Goal: Task Accomplishment & Management: Use online tool/utility

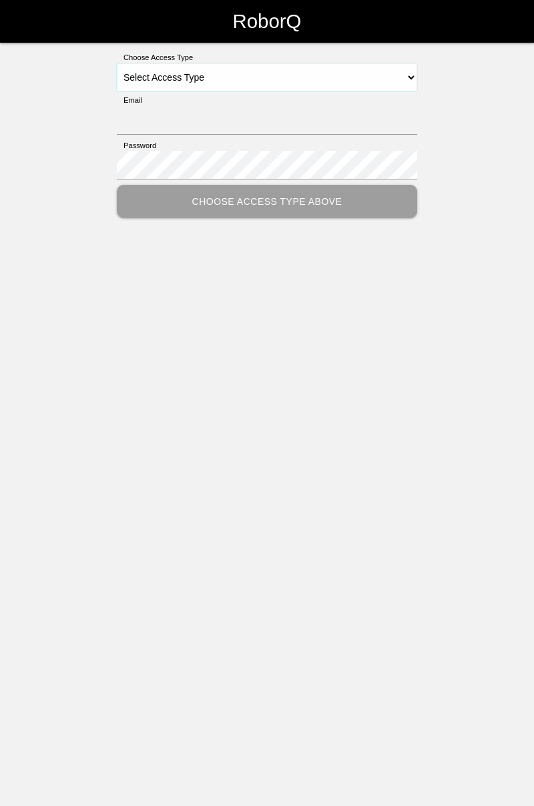
click at [416, 73] on select "Select Access Type Admin Customer Supervisor Worker" at bounding box center [267, 77] width 300 height 28
select select "Worker"
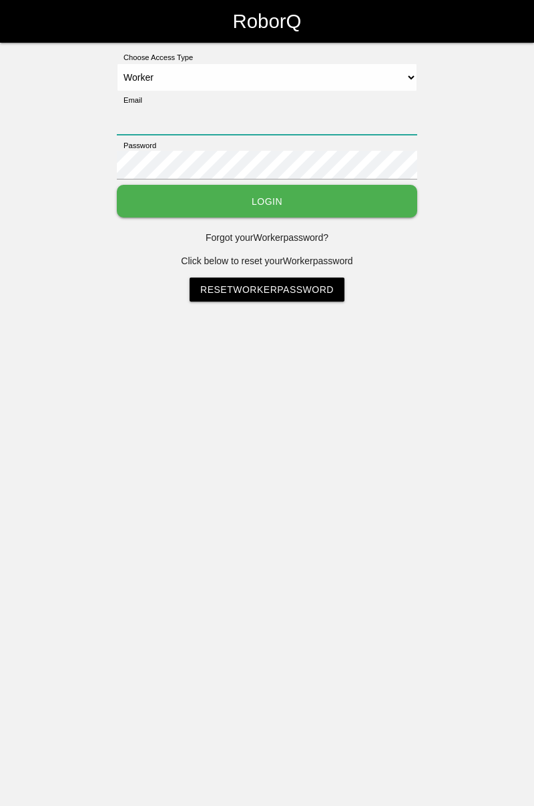
click at [285, 115] on input "Email" at bounding box center [267, 120] width 300 height 29
type input "[PERSON_NAME][EMAIL_ADDRESS][DOMAIN_NAME]"
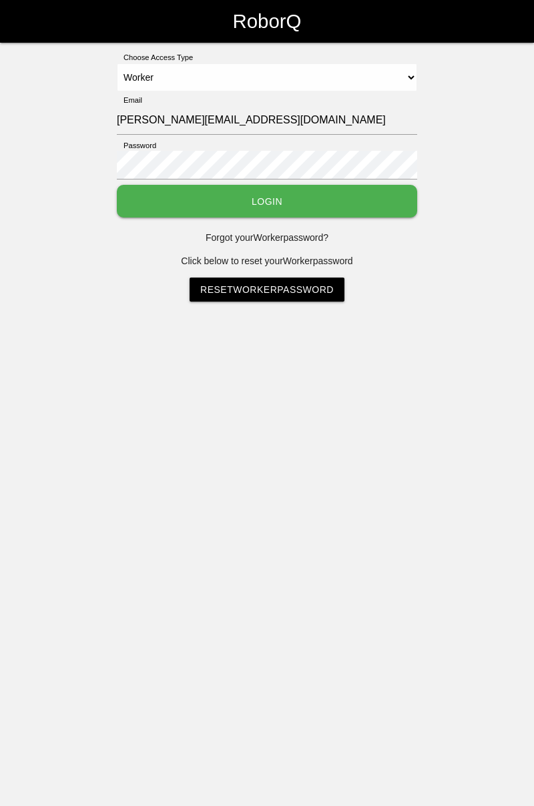
click at [117, 185] on button "Login" at bounding box center [267, 201] width 300 height 33
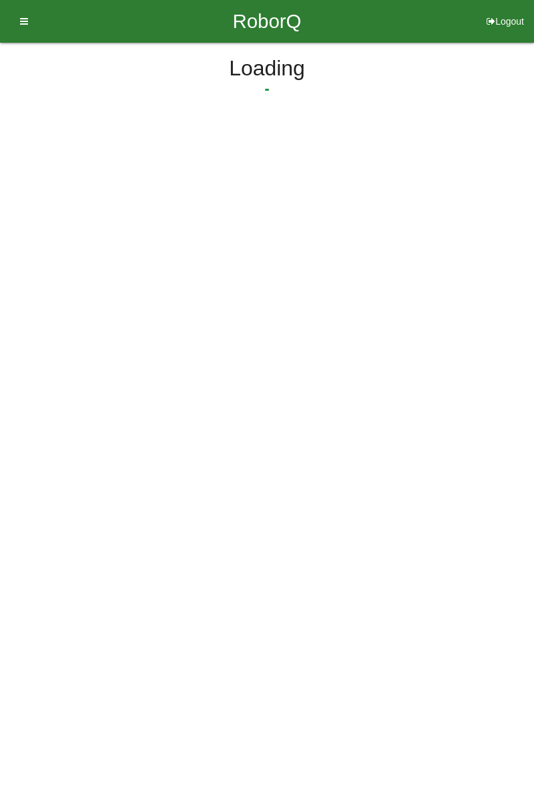
click at [288, 193] on html "RoborQ Logout Loading Dashboard Profile Add Companions Work Instructions Knowle…" at bounding box center [267, 96] width 534 height 193
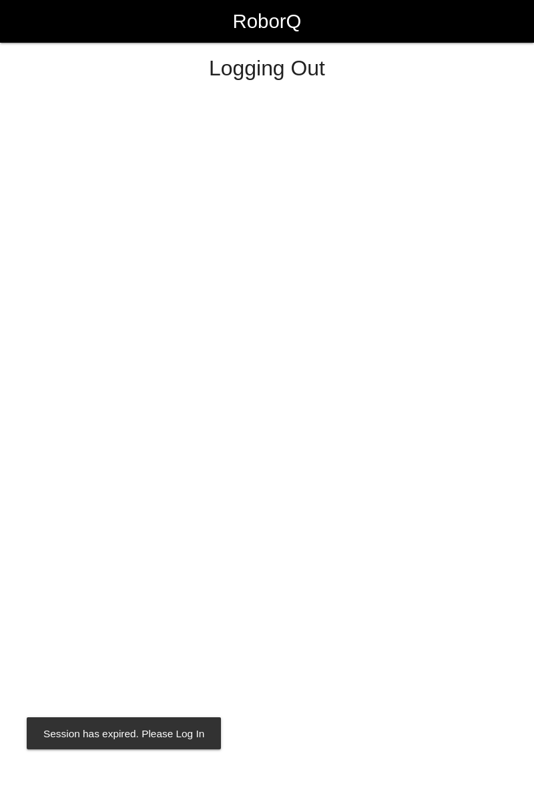
select select "Worker"
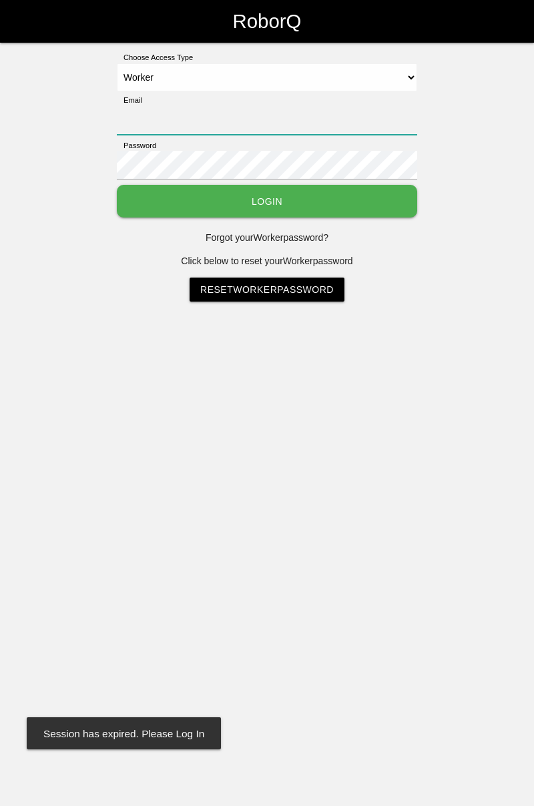
click at [291, 113] on input "Email" at bounding box center [267, 120] width 300 height 29
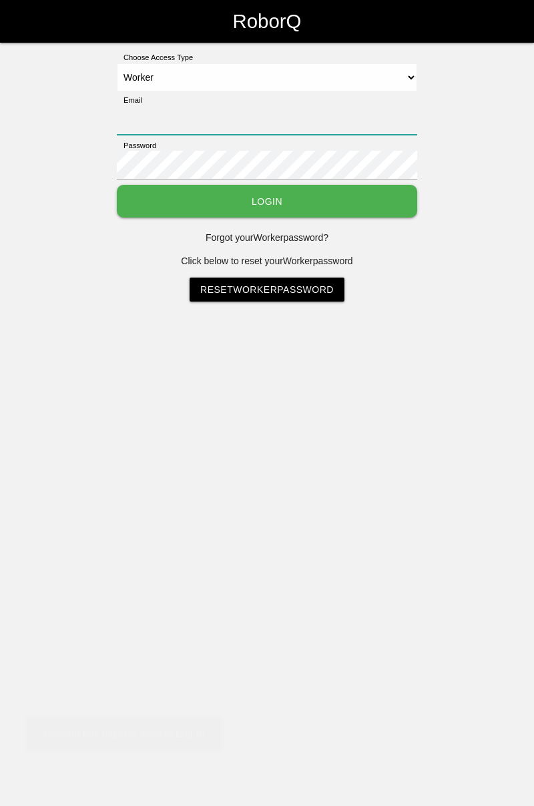
type input "[PERSON_NAME][EMAIL_ADDRESS][DOMAIN_NAME]"
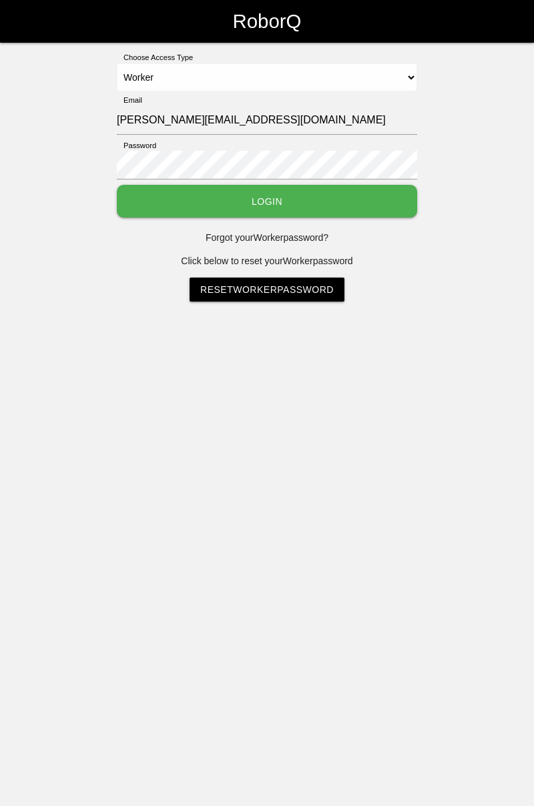
click at [117, 185] on button "Login" at bounding box center [267, 201] width 300 height 33
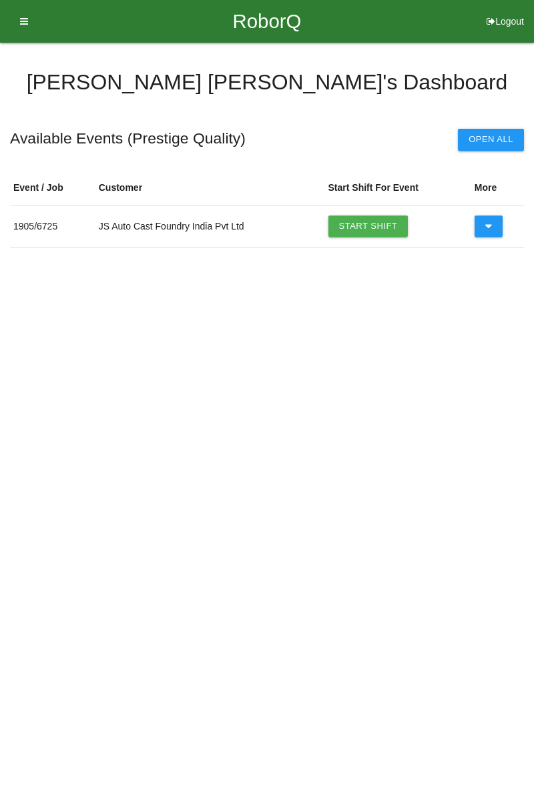
click at [371, 224] on link "Start Shift" at bounding box center [368, 226] width 80 height 21
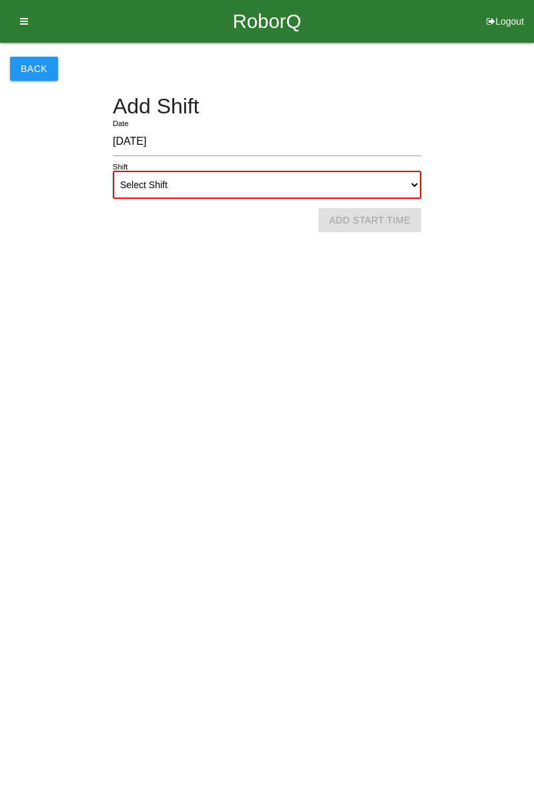
click at [406, 177] on select "Select Shift 1st Shift 2nd Shift 3rd Shift 4th Shift" at bounding box center [267, 185] width 308 height 28
select select "1"
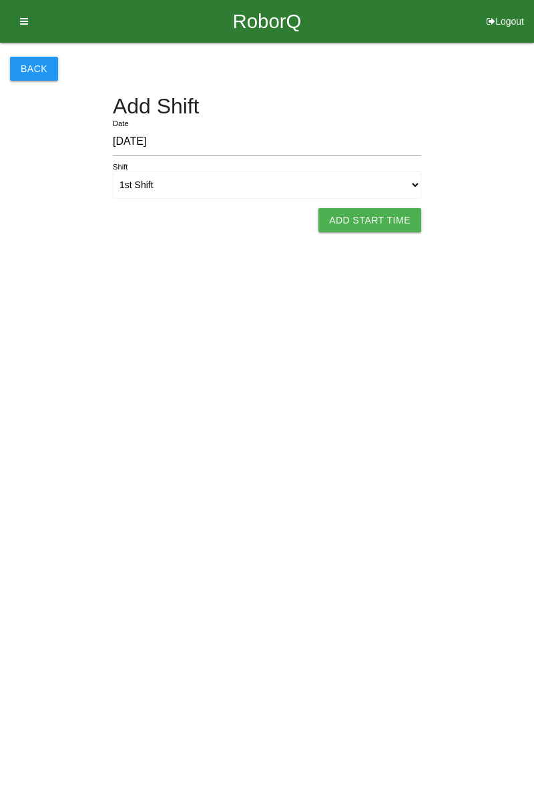
click at [380, 220] on button "Add Start Time" at bounding box center [369, 220] width 103 height 24
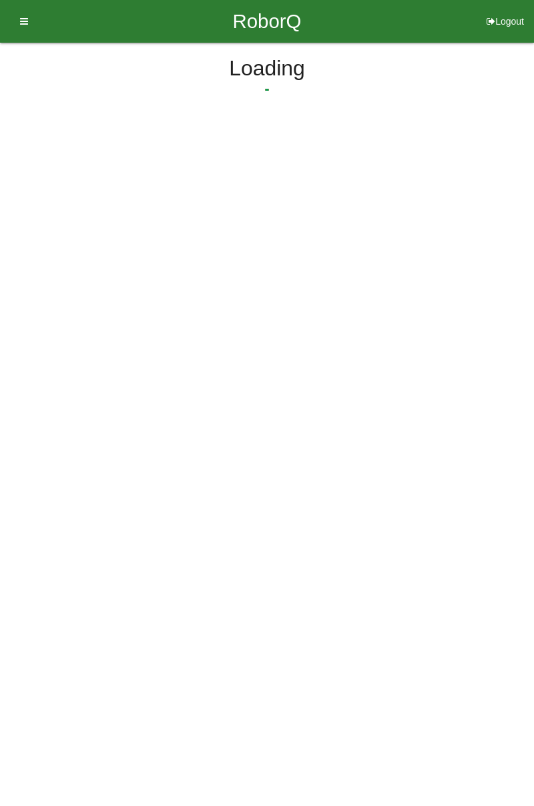
select select "7"
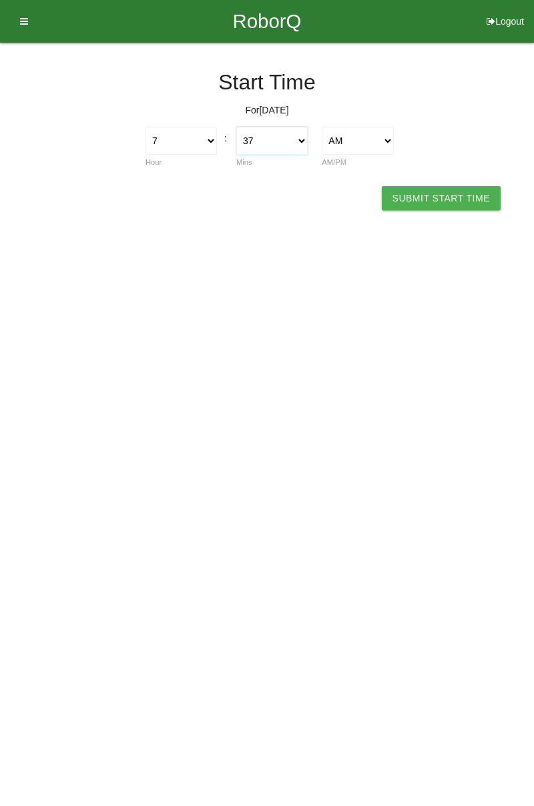
click at [297, 145] on select "00 01 02 03 04 05 06 07 08 09 10 11 12 13 14 15 16 17 18 19 20 21 22 23 24 25 2…" at bounding box center [271, 141] width 71 height 28
select select "0"
click at [463, 195] on button "Submit Start Time" at bounding box center [441, 198] width 119 height 24
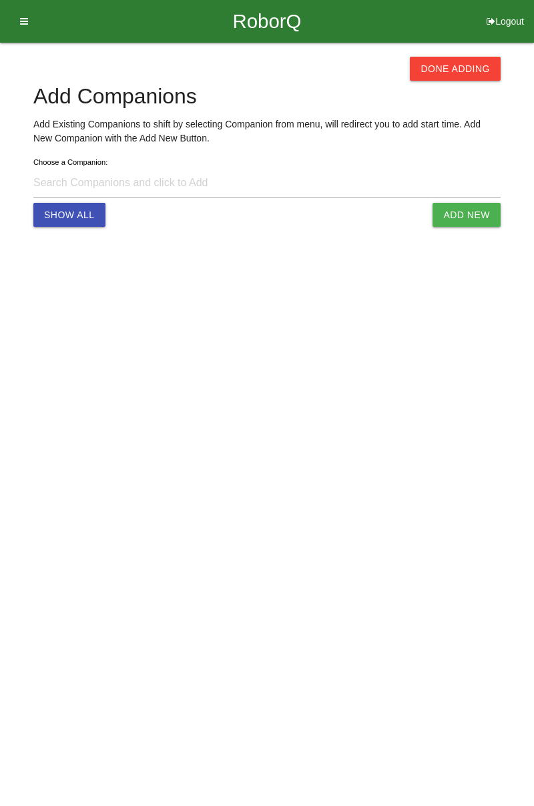
click at [462, 71] on button "Done Adding" at bounding box center [455, 69] width 91 height 24
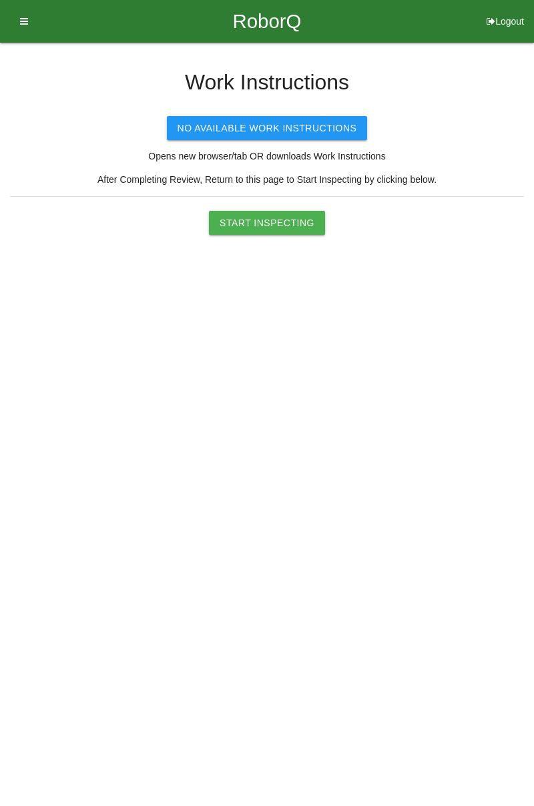
click at [282, 223] on button "Start Inspecting" at bounding box center [267, 223] width 116 height 24
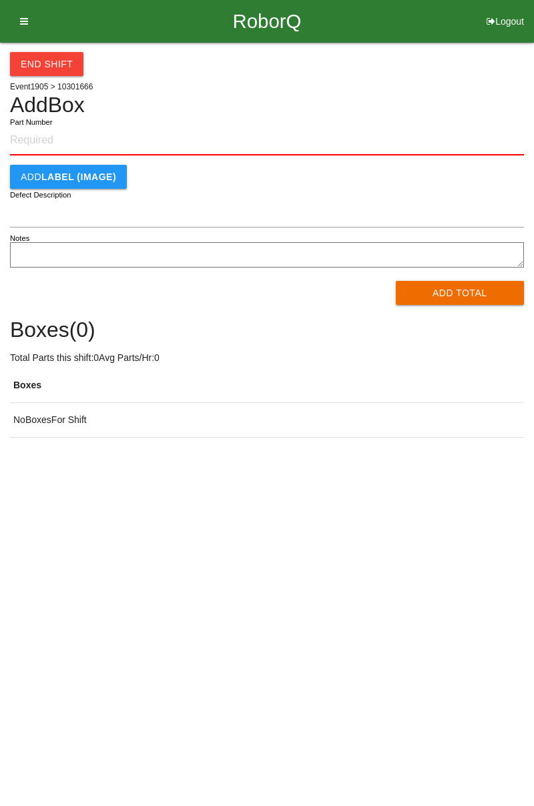
click at [70, 143] on input "Part Number" at bounding box center [267, 140] width 514 height 29
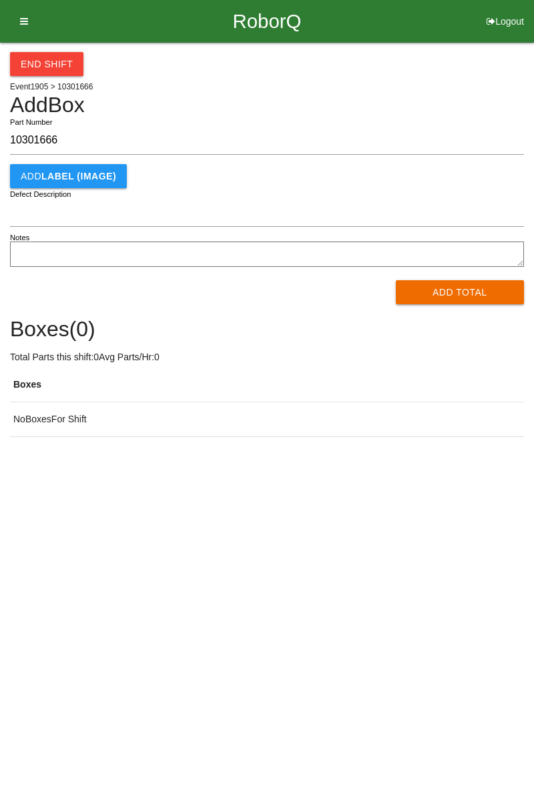
type input "10301666"
click at [455, 294] on button "Add Total" at bounding box center [460, 292] width 129 height 24
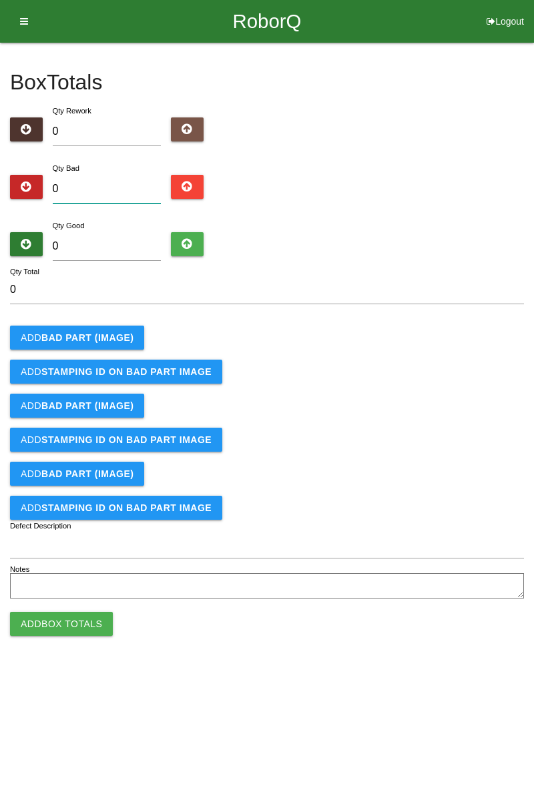
click at [114, 185] on input "0" at bounding box center [107, 189] width 109 height 29
type input "9"
click at [112, 246] on input "0" at bounding box center [107, 246] width 109 height 29
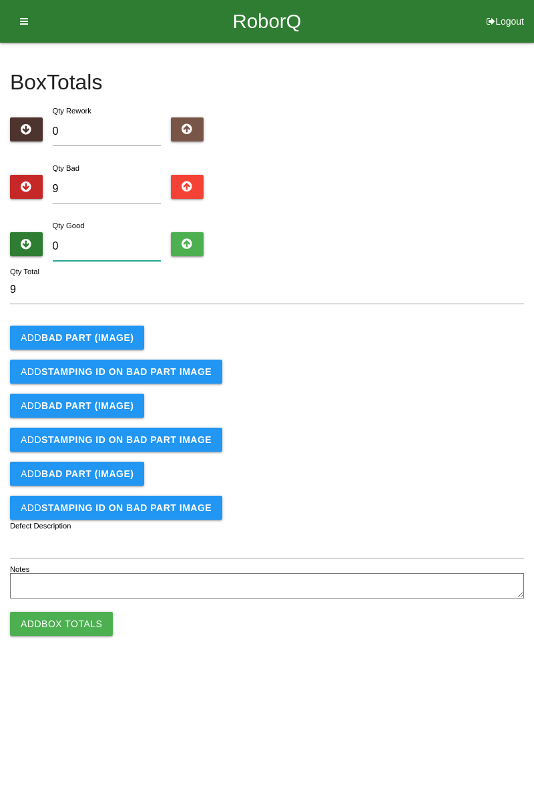
type input "7"
type input "16"
type input "75"
type input "84"
type input "75"
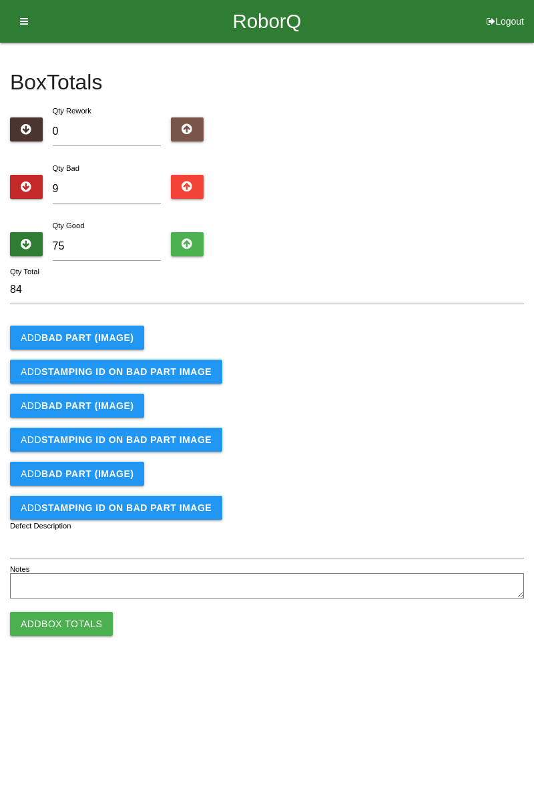
click at [87, 340] on b "BAD PART (IMAGE)" at bounding box center [87, 337] width 92 height 11
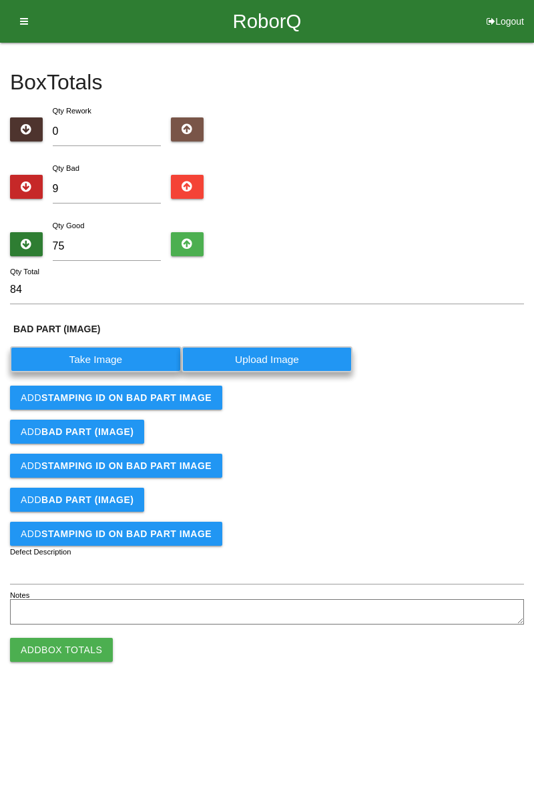
click at [108, 356] on label "Take Image" at bounding box center [95, 359] width 171 height 26
click at [0, 0] on \(IMAGE\) "Take Image" at bounding box center [0, 0] width 0 height 0
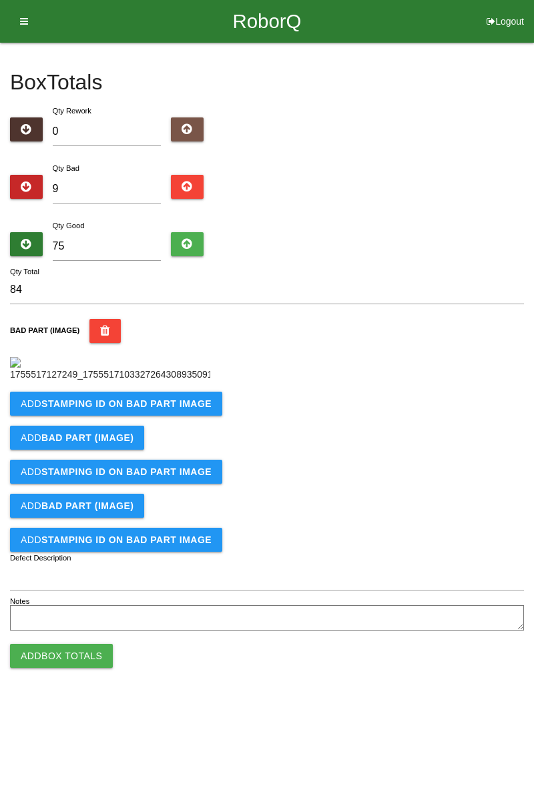
click at [101, 409] on b "STAMPING ID on BAD PART Image" at bounding box center [126, 403] width 170 height 11
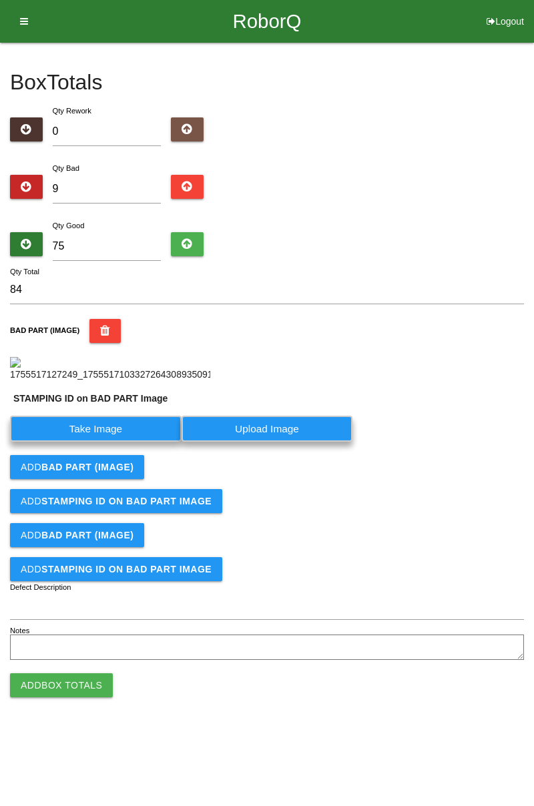
click at [123, 442] on label "Take Image" at bounding box center [95, 429] width 171 height 26
click at [0, 0] on PART "Take Image" at bounding box center [0, 0] width 0 height 0
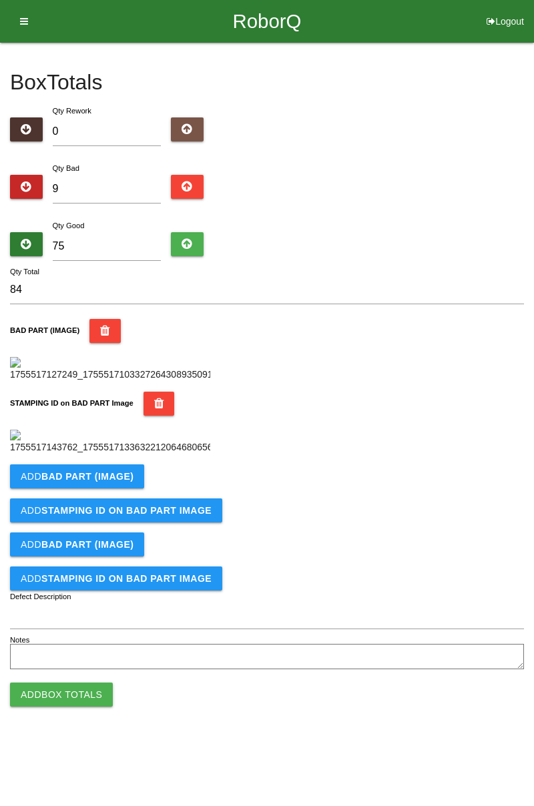
scroll to position [294, 0]
click at [124, 482] on b "BAD PART (IMAGE)" at bounding box center [87, 476] width 92 height 11
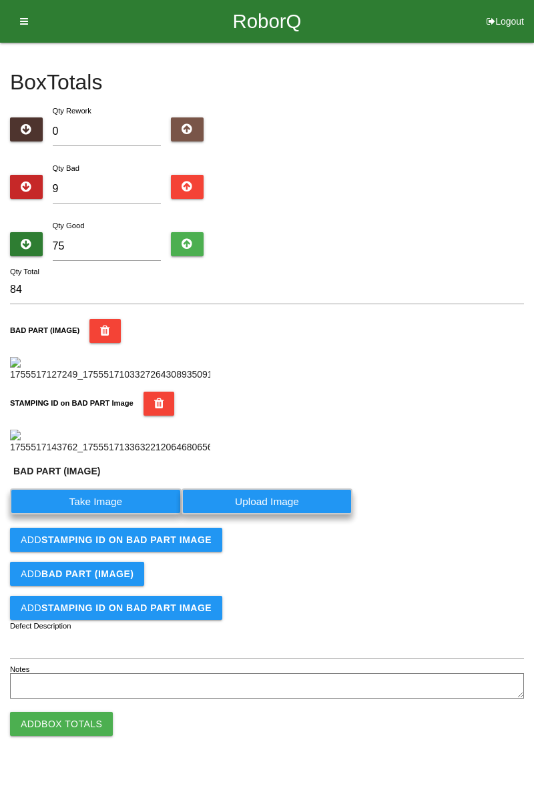
click at [117, 514] on label "Take Image" at bounding box center [95, 501] width 171 height 26
click at [0, 0] on \(IMAGE\) "Take Image" at bounding box center [0, 0] width 0 height 0
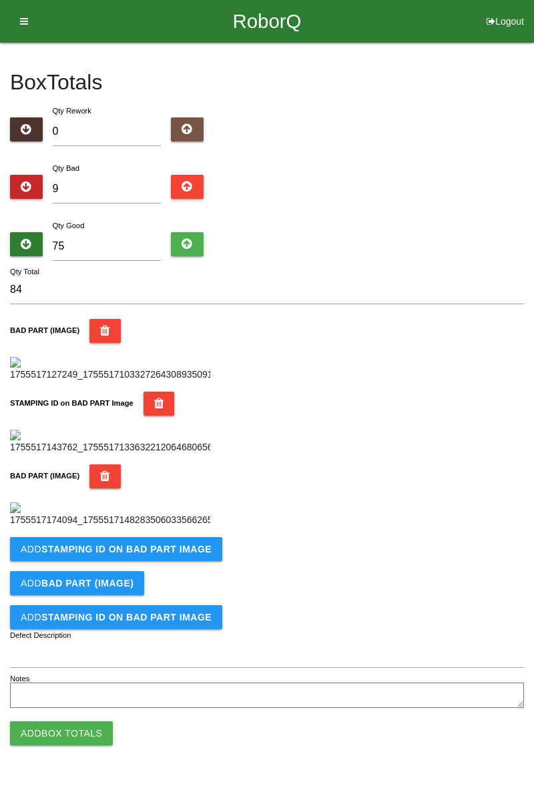
scroll to position [512, 0]
click at [145, 502] on img at bounding box center [110, 514] width 200 height 25
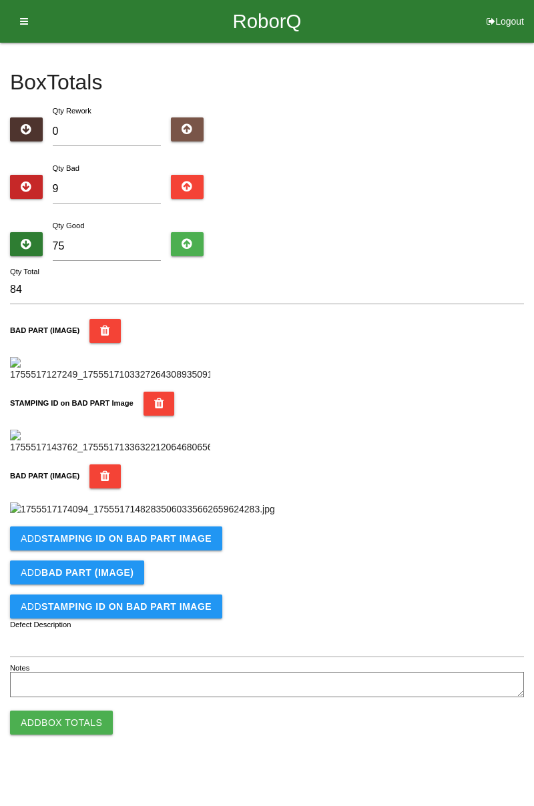
click at [101, 464] on icon "button" at bounding box center [105, 476] width 10 height 24
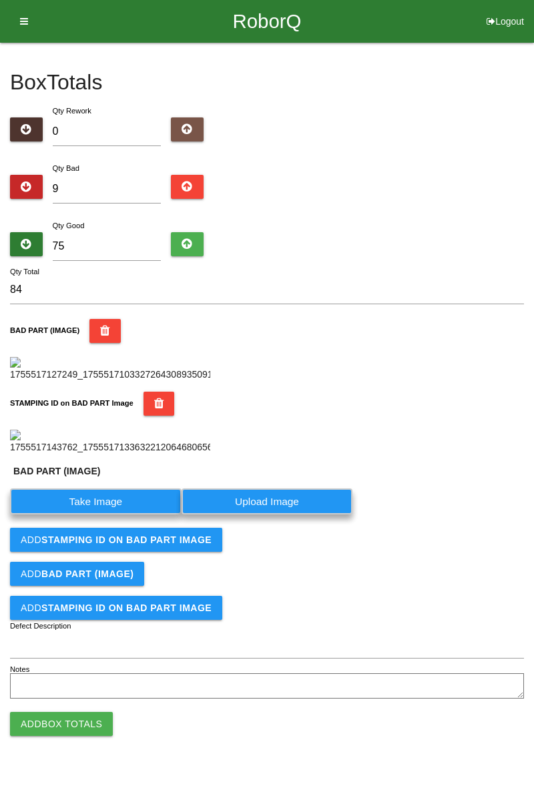
click at [109, 514] on label "Take Image" at bounding box center [95, 501] width 171 height 26
click at [0, 0] on \(IMAGE\) "Take Image" at bounding box center [0, 0] width 0 height 0
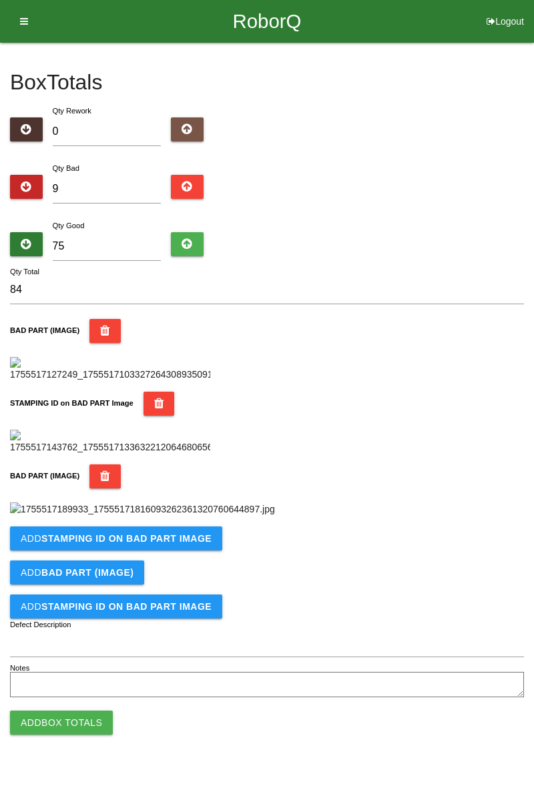
scroll to position [826, 0]
click at [126, 544] on b "STAMPING ID on BAD PART Image" at bounding box center [126, 538] width 170 height 11
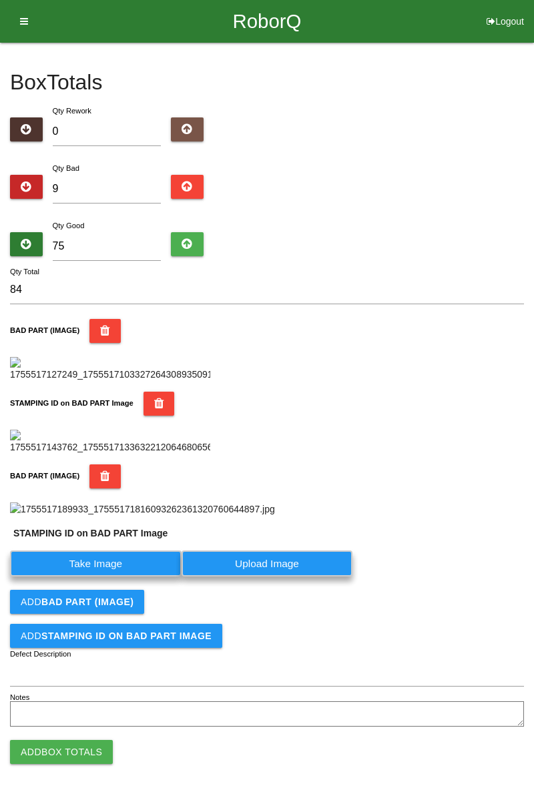
click at [135, 576] on label "Take Image" at bounding box center [95, 563] width 171 height 26
click at [0, 0] on PART "Take Image" at bounding box center [0, 0] width 0 height 0
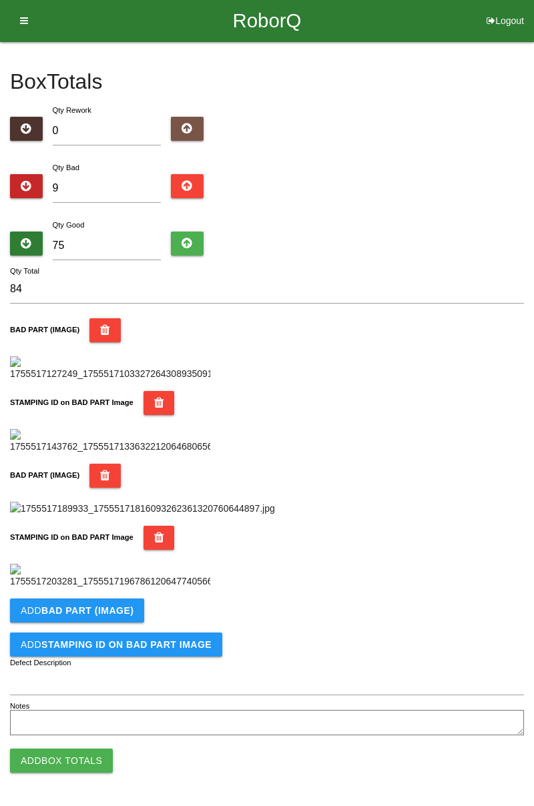
scroll to position [1045, 0]
click at [98, 607] on b "BAD PART (IMAGE)" at bounding box center [87, 610] width 92 height 11
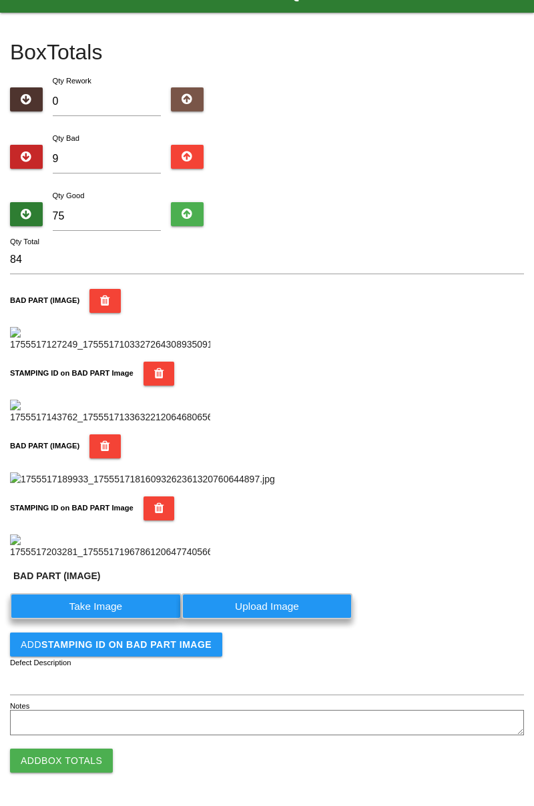
click at [101, 619] on label "Take Image" at bounding box center [95, 606] width 171 height 26
click at [0, 0] on \(IMAGE\) "Take Image" at bounding box center [0, 0] width 0 height 0
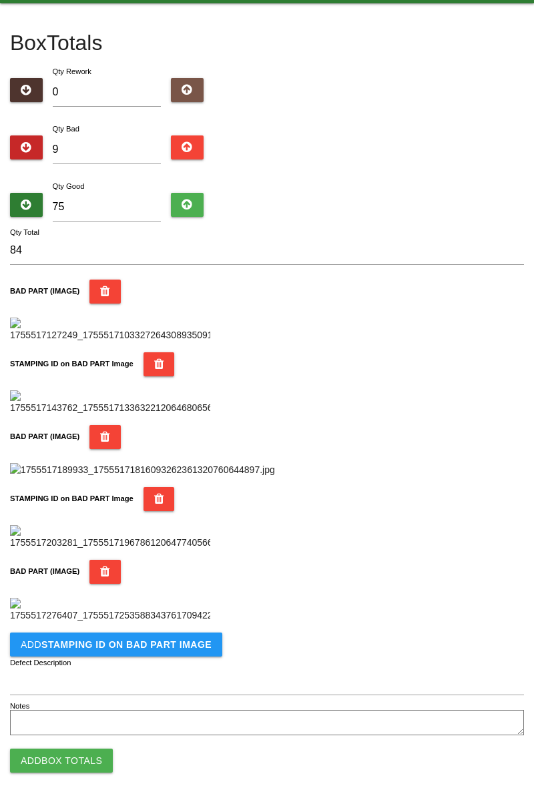
scroll to position [1264, 0]
click at [153, 649] on b "STAMPING ID on BAD PART Image" at bounding box center [126, 644] width 170 height 11
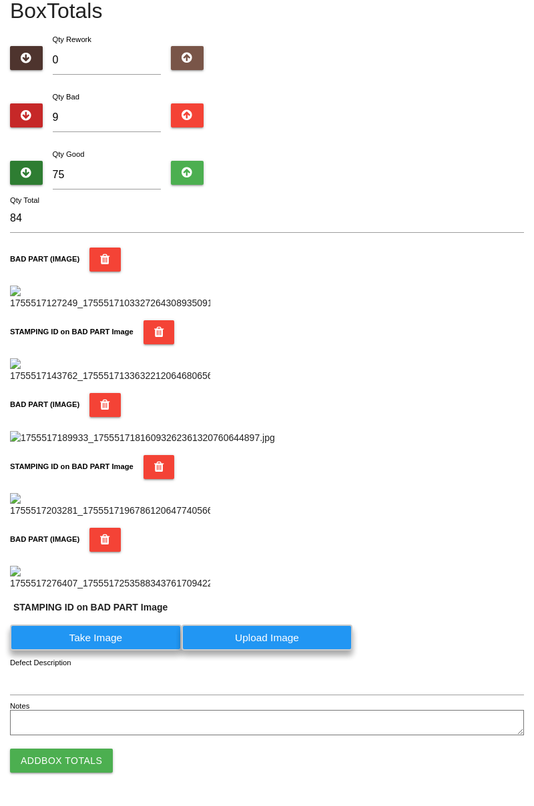
click at [117, 651] on label "Take Image" at bounding box center [95, 637] width 171 height 26
click at [0, 0] on PART "Take Image" at bounding box center [0, 0] width 0 height 0
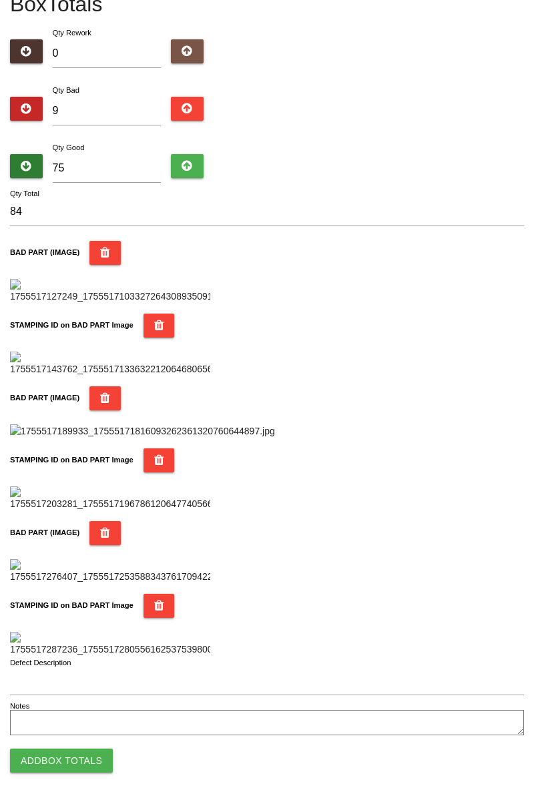
scroll to position [1482, 0]
click at [83, 763] on button "Add Box Totals" at bounding box center [61, 761] width 103 height 24
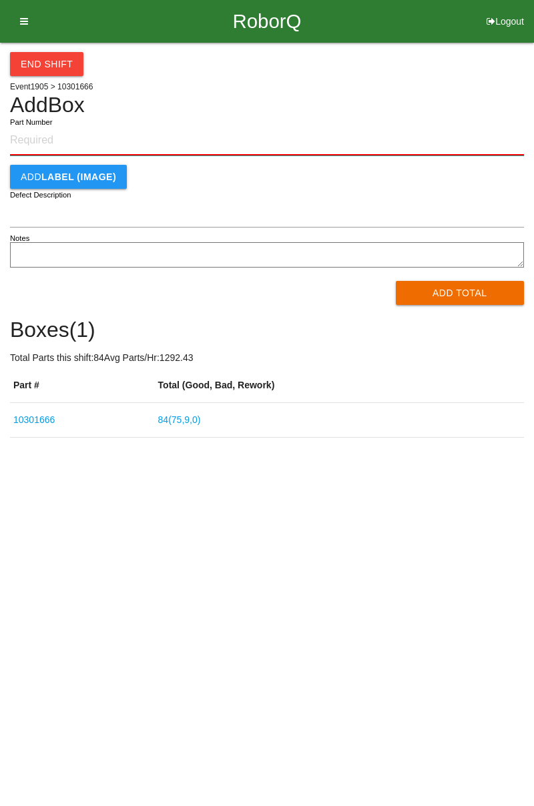
paste input "10301666"
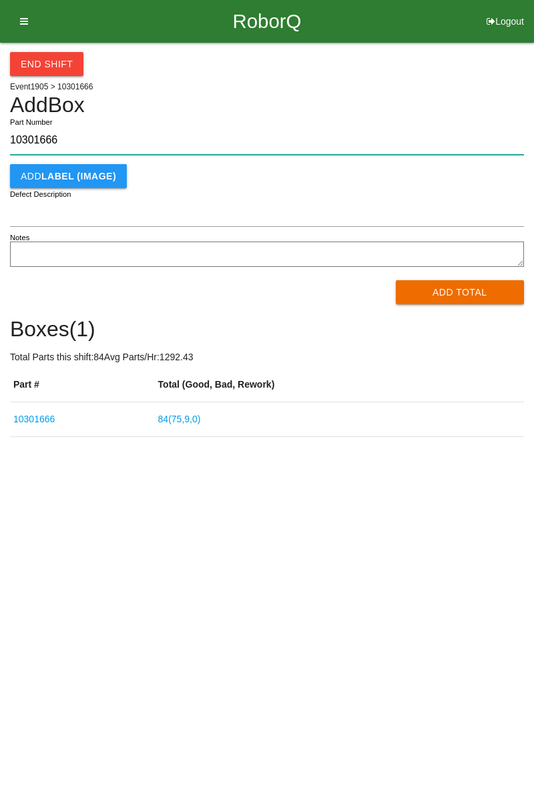
type input "10301666"
click at [458, 290] on button "Add Total" at bounding box center [460, 292] width 129 height 24
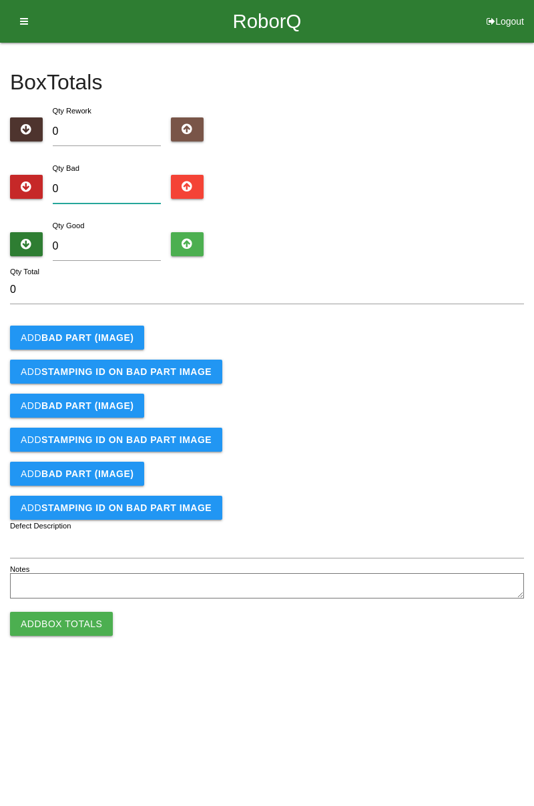
click at [107, 187] on input "0" at bounding box center [107, 189] width 109 height 29
type input "3"
click at [119, 244] on input "0" at bounding box center [107, 246] width 109 height 29
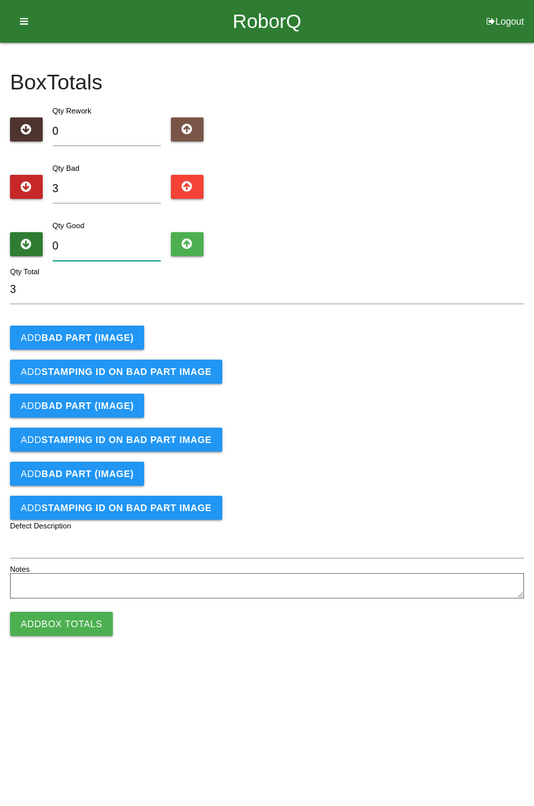
type input "8"
type input "11"
type input "81"
type input "84"
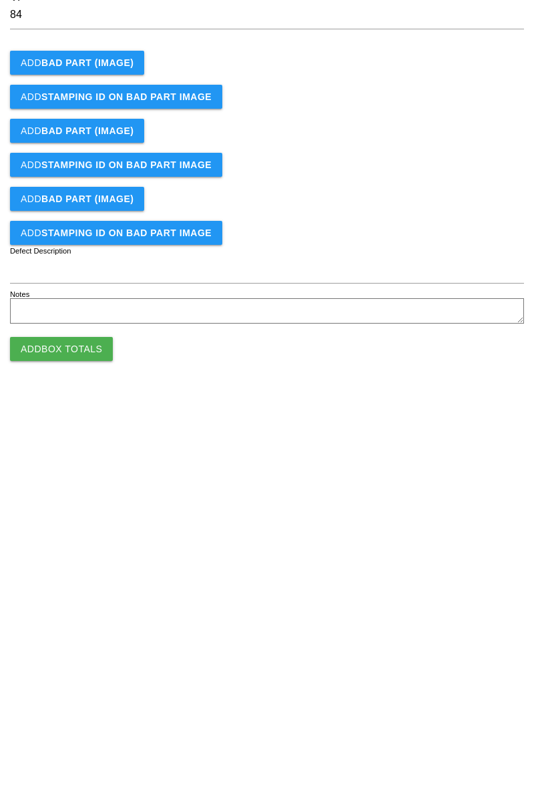
type input "81"
click at [99, 336] on b "BAD PART (IMAGE)" at bounding box center [87, 337] width 92 height 11
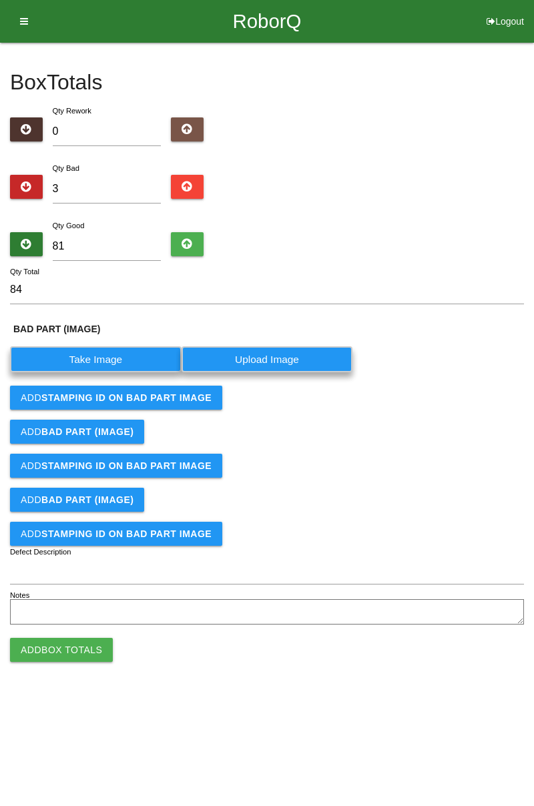
click at [115, 358] on label "Take Image" at bounding box center [95, 359] width 171 height 26
click at [0, 0] on \(IMAGE\) "Take Image" at bounding box center [0, 0] width 0 height 0
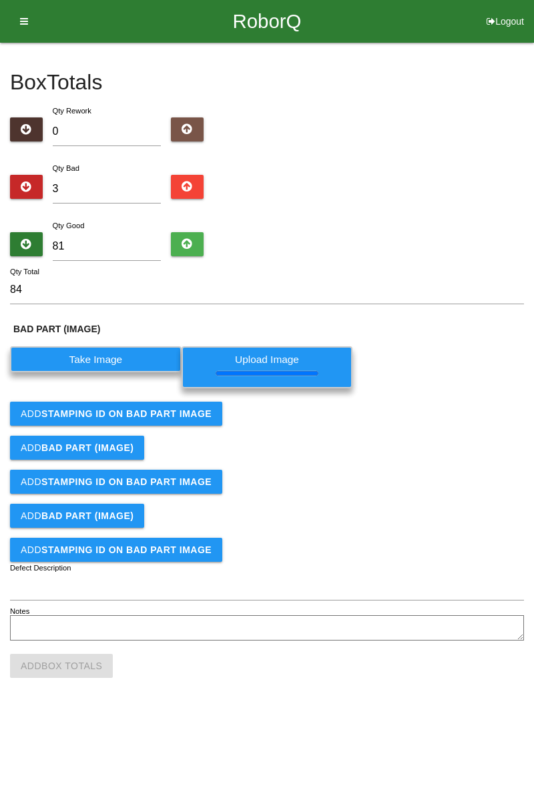
click at [125, 406] on button "Add STAMPING ID on BAD PART Image" at bounding box center [116, 414] width 212 height 24
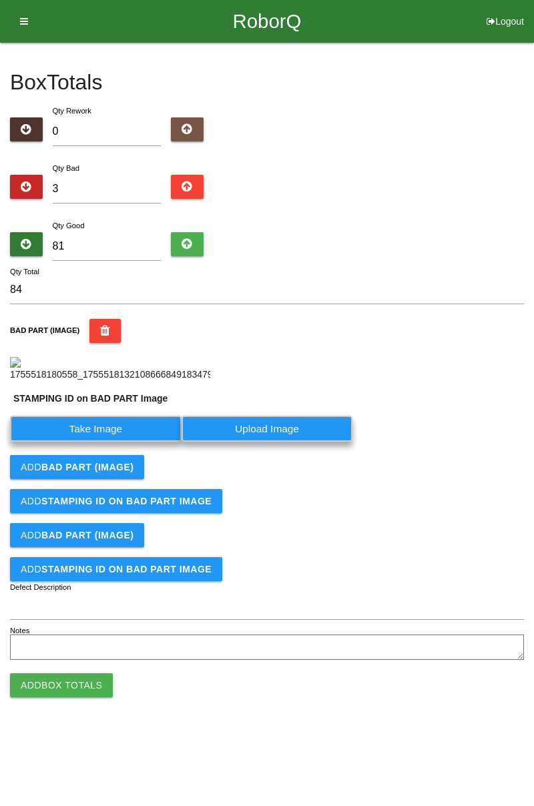
click at [124, 442] on label "Take Image" at bounding box center [95, 429] width 171 height 26
click at [0, 0] on PART "Take Image" at bounding box center [0, 0] width 0 height 0
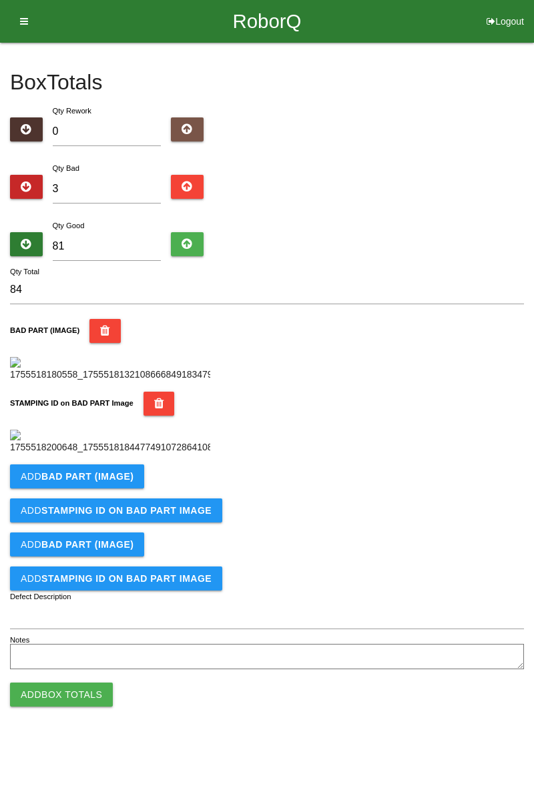
scroll to position [294, 0]
click at [112, 488] on button "Add BAD PART (IMAGE)" at bounding box center [77, 476] width 134 height 24
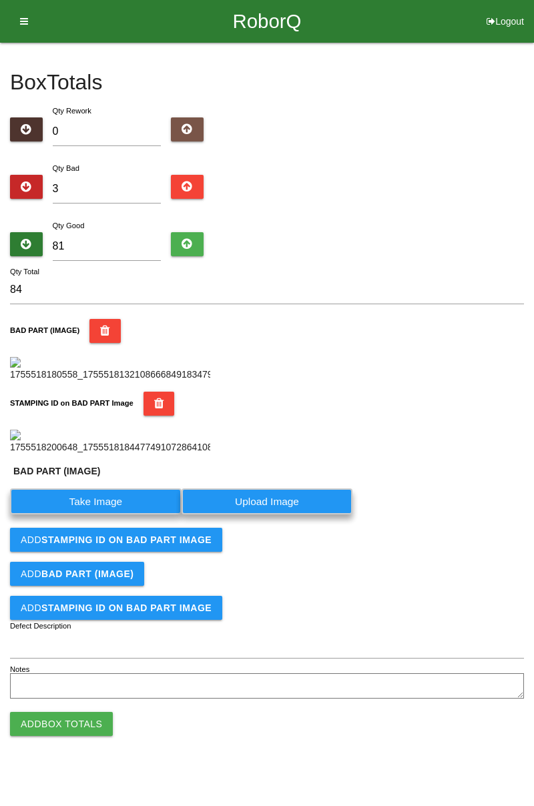
click at [117, 514] on label "Take Image" at bounding box center [95, 501] width 171 height 26
click at [0, 0] on \(IMAGE\) "Take Image" at bounding box center [0, 0] width 0 height 0
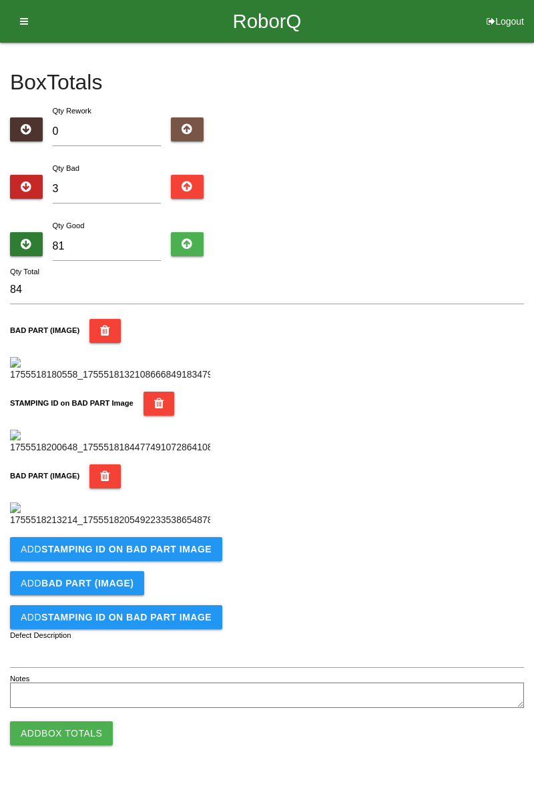
scroll to position [512, 0]
click at [163, 554] on b "STAMPING ID on BAD PART Image" at bounding box center [126, 549] width 170 height 11
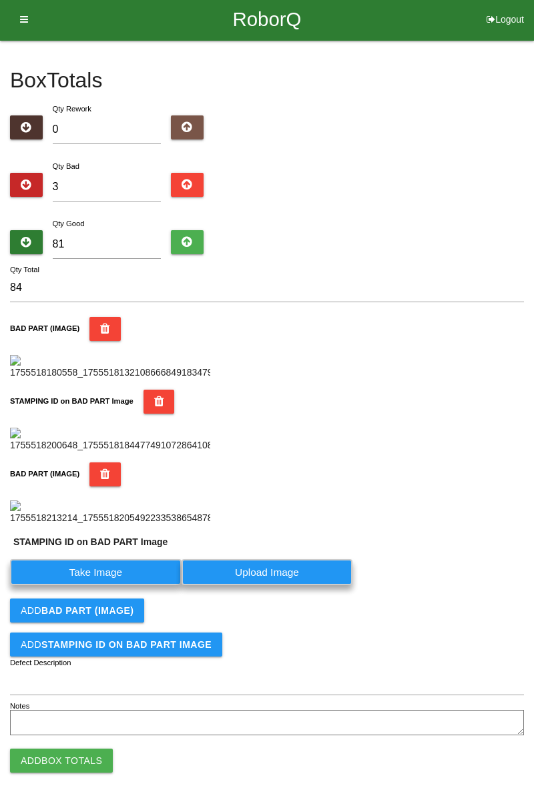
click at [121, 585] on label "Take Image" at bounding box center [95, 572] width 171 height 26
click at [0, 0] on PART "Take Image" at bounding box center [0, 0] width 0 height 0
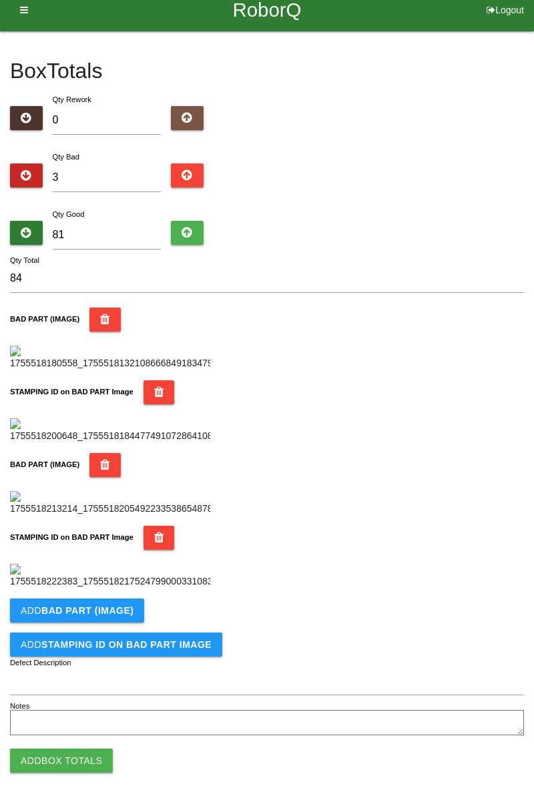
scroll to position [731, 0]
click at [110, 616] on button "Add BAD PART (IMAGE)" at bounding box center [77, 610] width 134 height 24
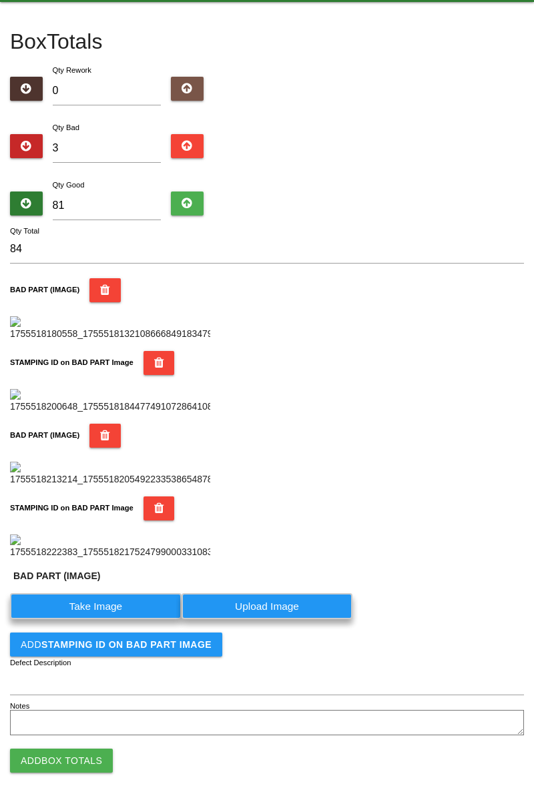
click at [125, 619] on label "Take Image" at bounding box center [95, 606] width 171 height 26
click at [0, 0] on \(IMAGE\) "Take Image" at bounding box center [0, 0] width 0 height 0
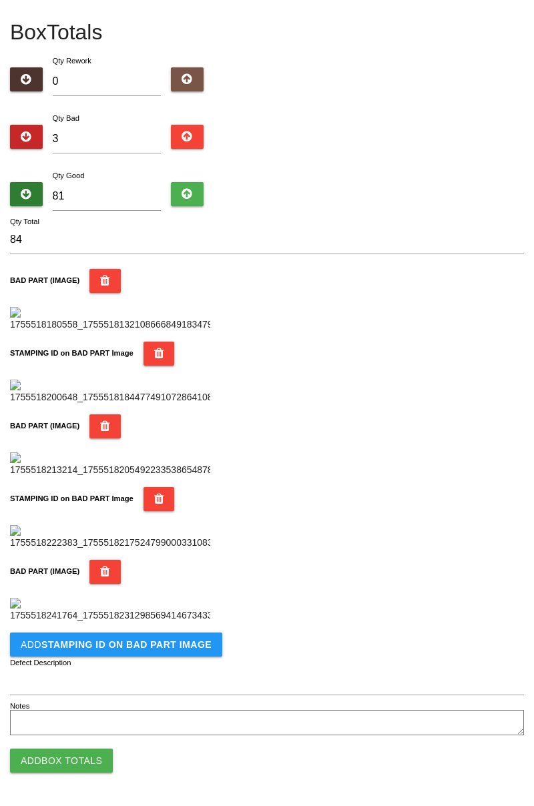
scroll to position [950, 0]
click at [129, 647] on b "STAMPING ID on BAD PART Image" at bounding box center [126, 644] width 170 height 11
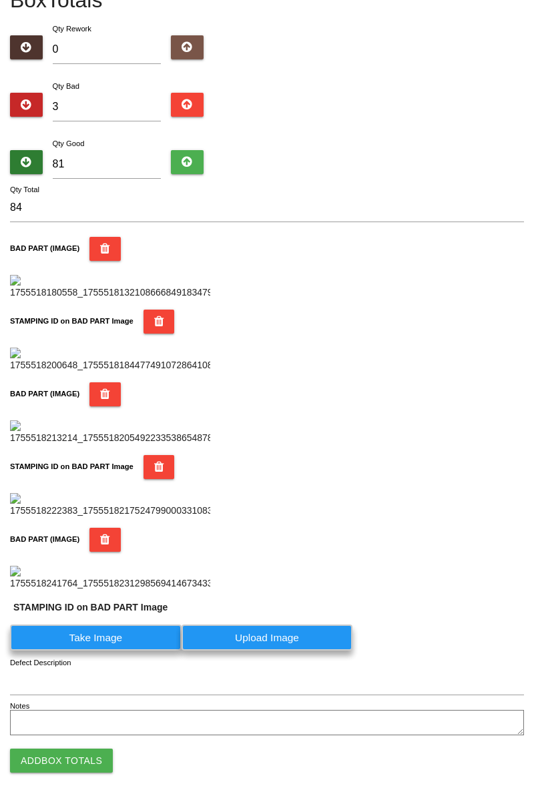
click at [140, 651] on label "Take Image" at bounding box center [95, 637] width 171 height 26
click at [0, 0] on PART "Take Image" at bounding box center [0, 0] width 0 height 0
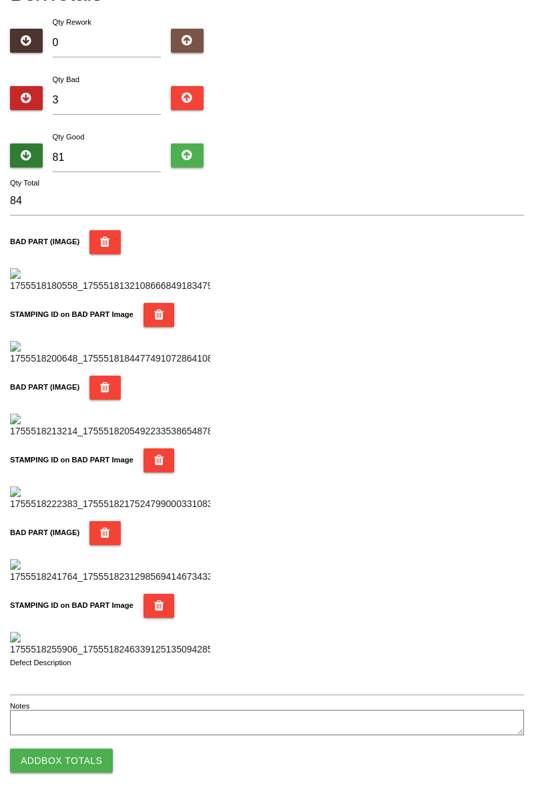
scroll to position [1169, 0]
click at [71, 766] on button "Add Box Totals" at bounding box center [61, 761] width 103 height 24
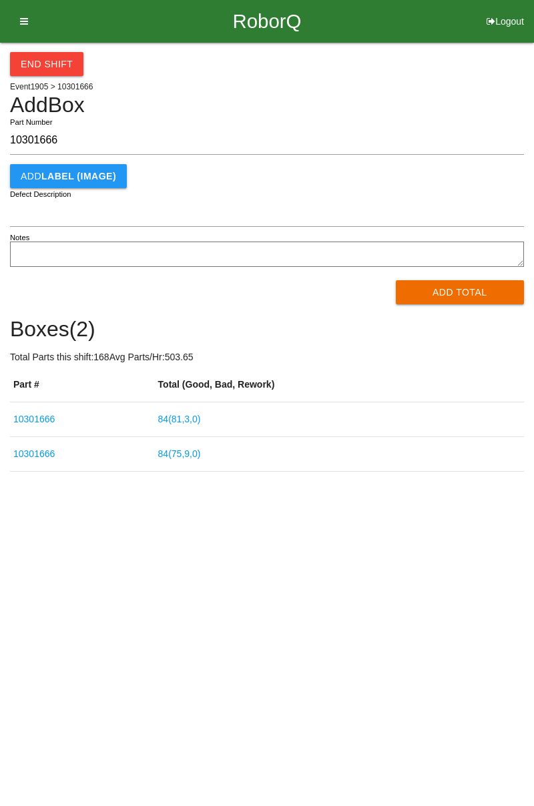
type input "10301666"
click at [458, 288] on button "Add Total" at bounding box center [460, 292] width 129 height 24
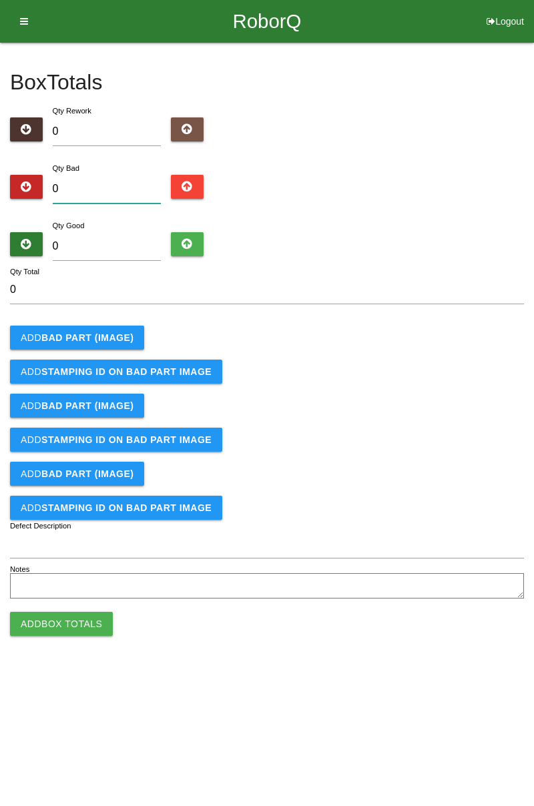
click at [105, 189] on input "0" at bounding box center [107, 189] width 109 height 29
type input "2"
click at [103, 249] on input "0" at bounding box center [107, 246] width 109 height 29
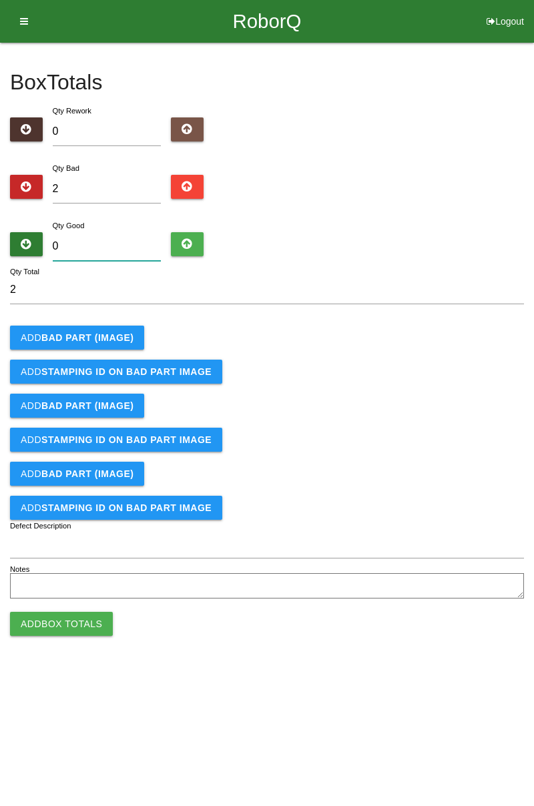
type input "8"
type input "10"
type input "82"
type input "84"
type input "82"
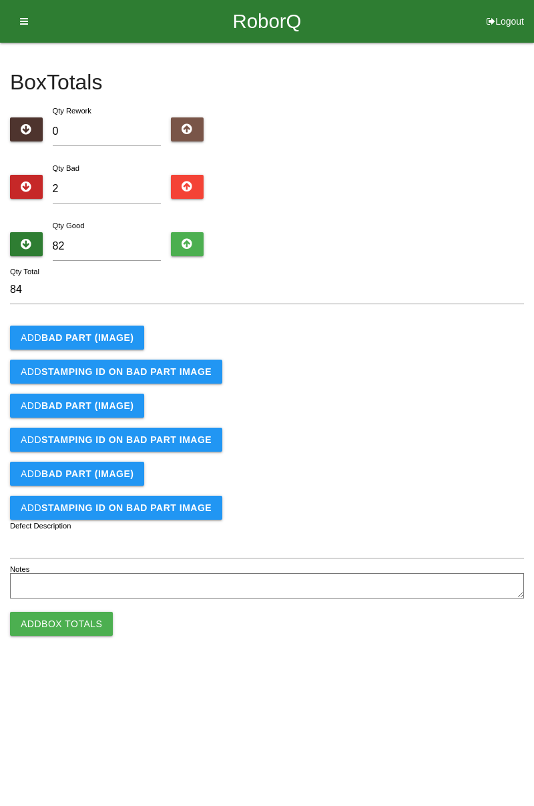
click at [95, 327] on button "Add BAD PART (IMAGE)" at bounding box center [77, 338] width 134 height 24
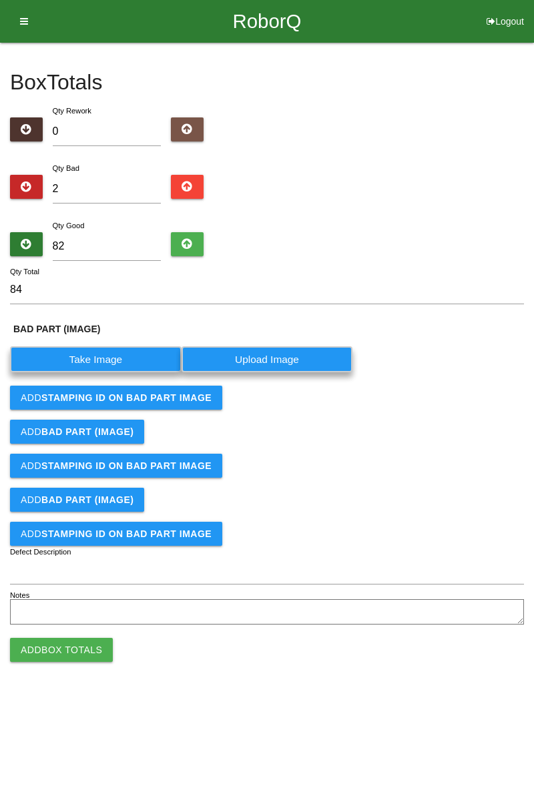
click at [112, 358] on label "Take Image" at bounding box center [95, 359] width 171 height 26
click at [0, 0] on \(IMAGE\) "Take Image" at bounding box center [0, 0] width 0 height 0
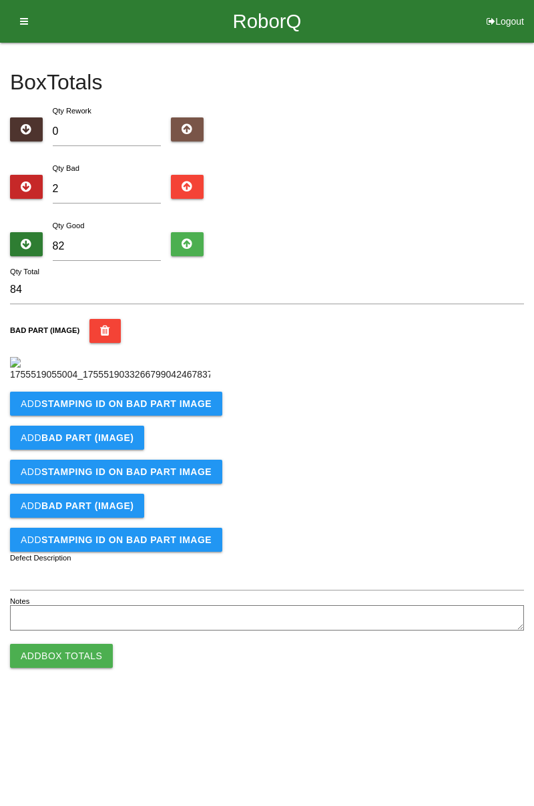
click at [97, 416] on button "Add STAMPING ID on BAD PART Image" at bounding box center [116, 404] width 212 height 24
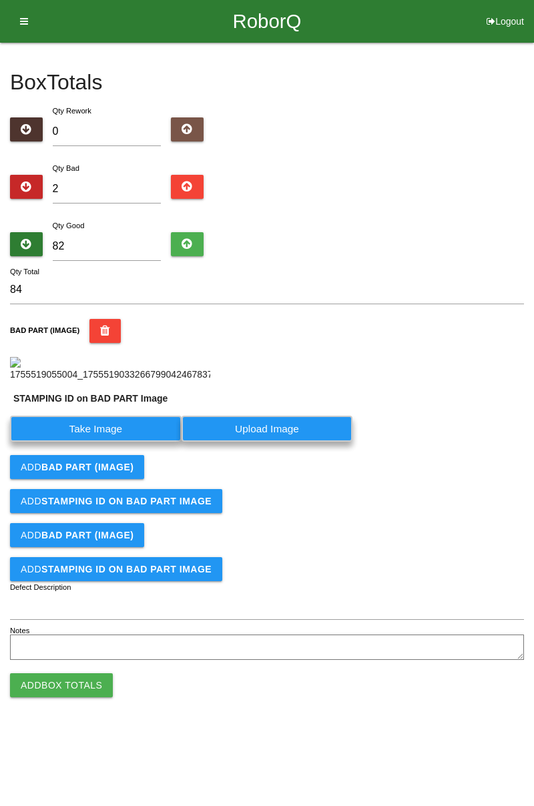
click at [101, 442] on label "Take Image" at bounding box center [95, 429] width 171 height 26
click at [0, 0] on PART "Take Image" at bounding box center [0, 0] width 0 height 0
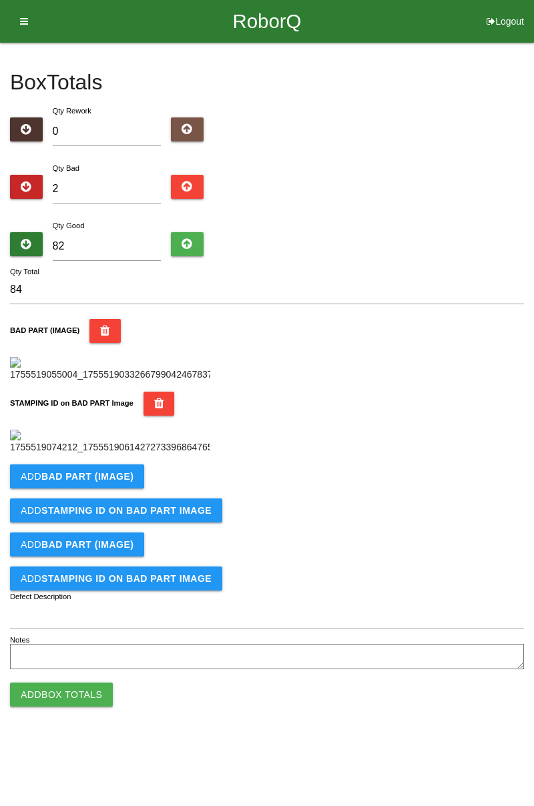
scroll to position [294, 0]
click at [115, 488] on button "Add BAD PART (IMAGE)" at bounding box center [77, 476] width 134 height 24
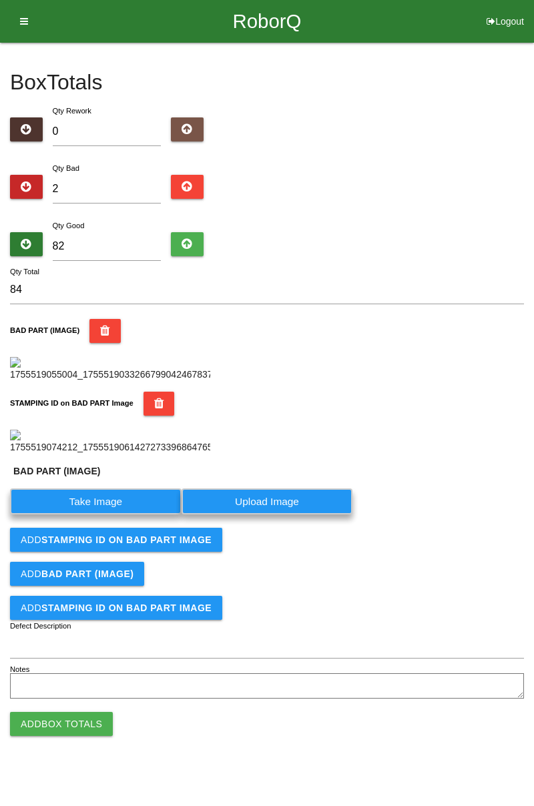
click at [98, 514] on label "Take Image" at bounding box center [95, 501] width 171 height 26
click at [0, 0] on \(IMAGE\) "Take Image" at bounding box center [0, 0] width 0 height 0
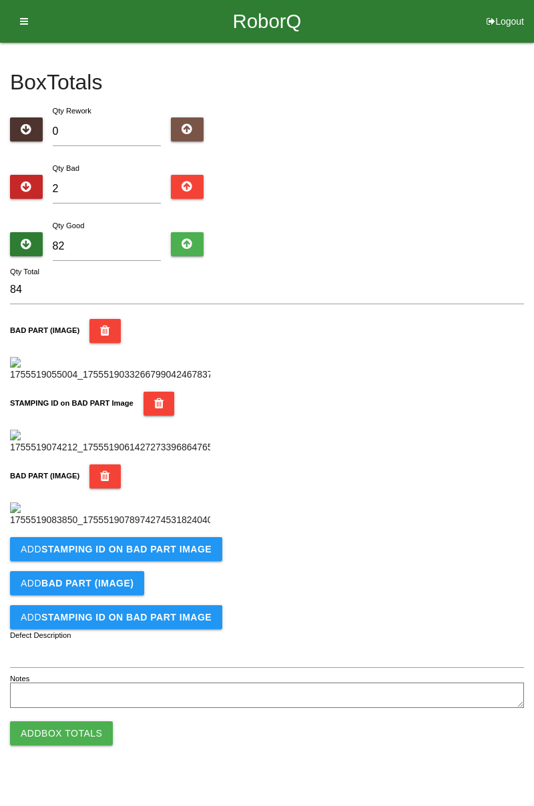
scroll to position [512, 0]
click at [124, 554] on b "STAMPING ID on BAD PART Image" at bounding box center [126, 549] width 170 height 11
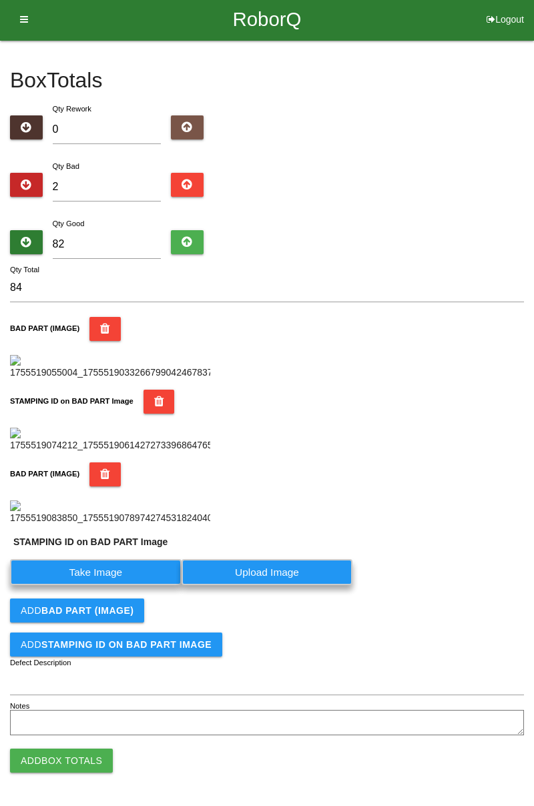
click at [112, 585] on label "Take Image" at bounding box center [95, 572] width 171 height 26
click at [0, 0] on PART "Take Image" at bounding box center [0, 0] width 0 height 0
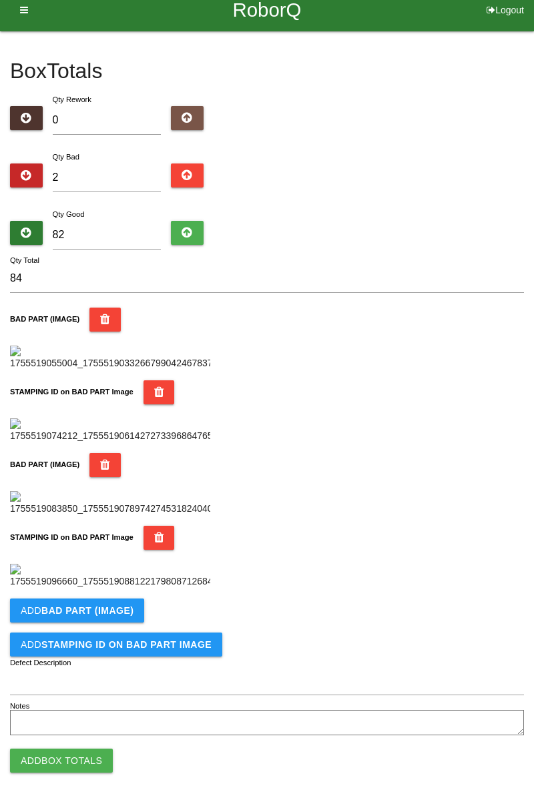
scroll to position [731, 0]
click at [89, 757] on button "Add Box Totals" at bounding box center [61, 761] width 103 height 24
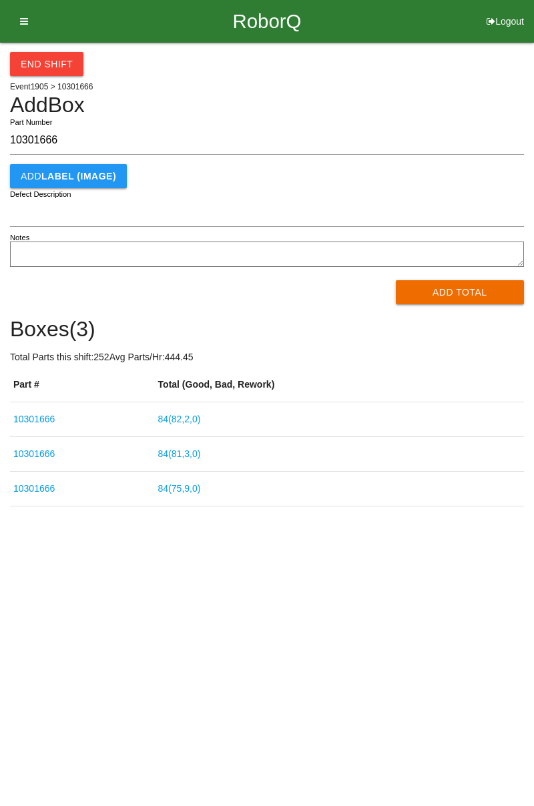
type input "10301666"
click at [482, 296] on button "Add Total" at bounding box center [460, 292] width 129 height 24
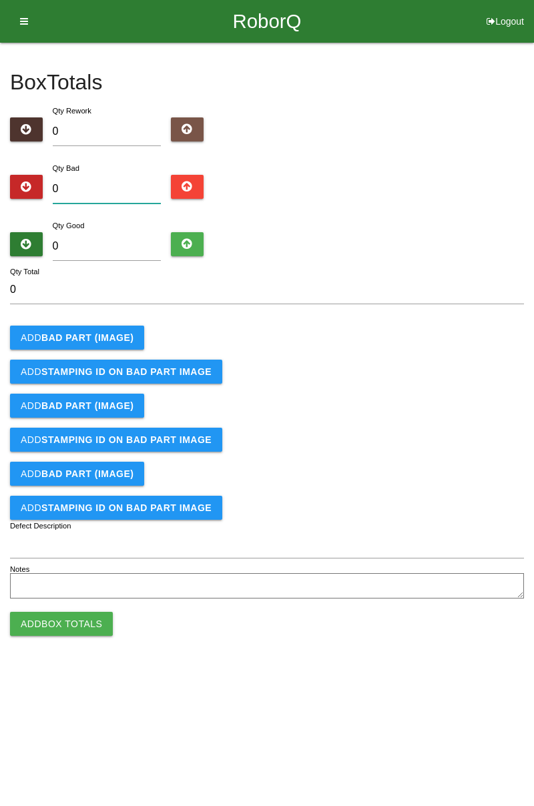
click at [103, 184] on input "0" at bounding box center [107, 189] width 109 height 29
type input "4"
click at [115, 243] on input "0" at bounding box center [107, 246] width 109 height 29
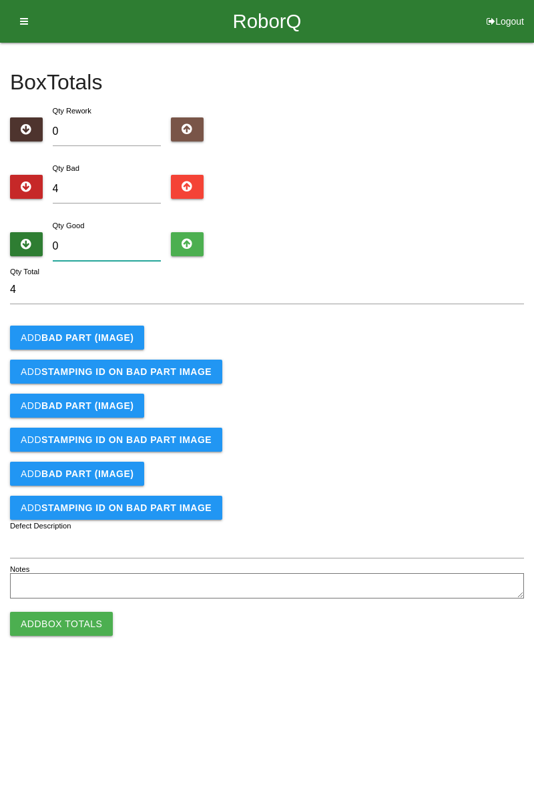
type input "8"
type input "12"
type input "80"
type input "84"
type input "80"
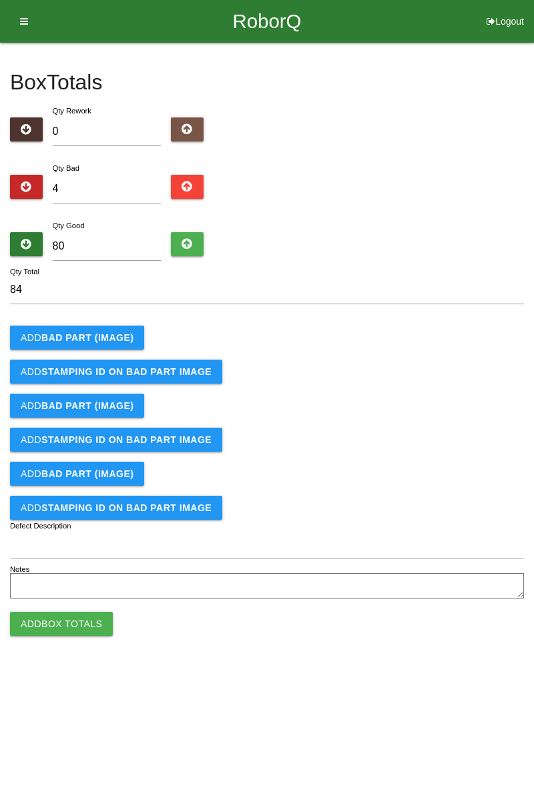
click at [121, 338] on b "BAD PART (IMAGE)" at bounding box center [87, 337] width 92 height 11
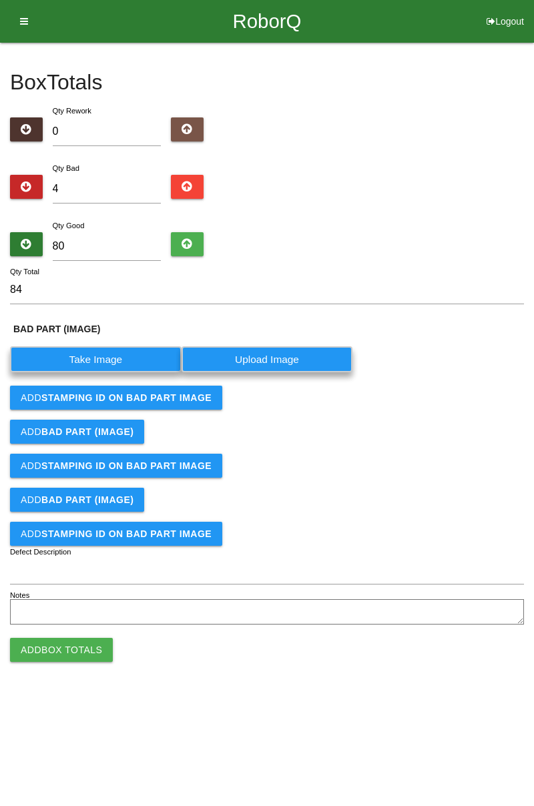
click at [123, 356] on label "Take Image" at bounding box center [95, 359] width 171 height 26
click at [0, 0] on \(IMAGE\) "Take Image" at bounding box center [0, 0] width 0 height 0
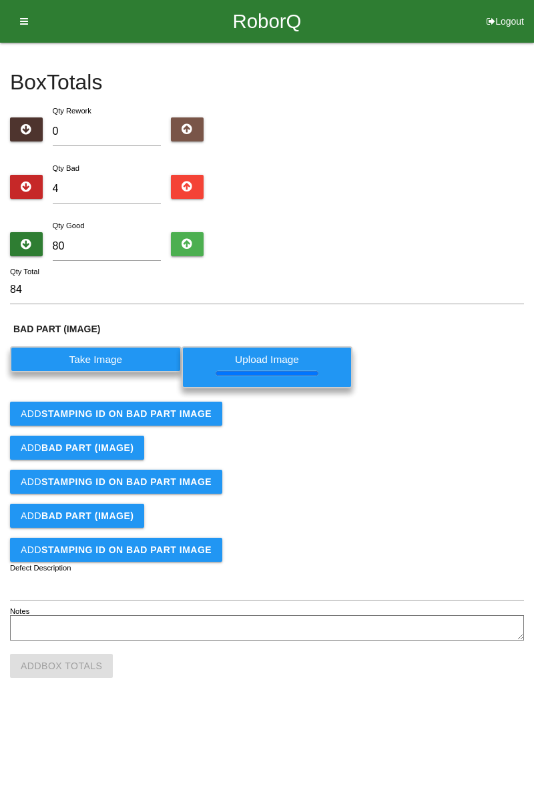
click at [112, 419] on button "Add STAMPING ID on BAD PART Image" at bounding box center [116, 414] width 212 height 24
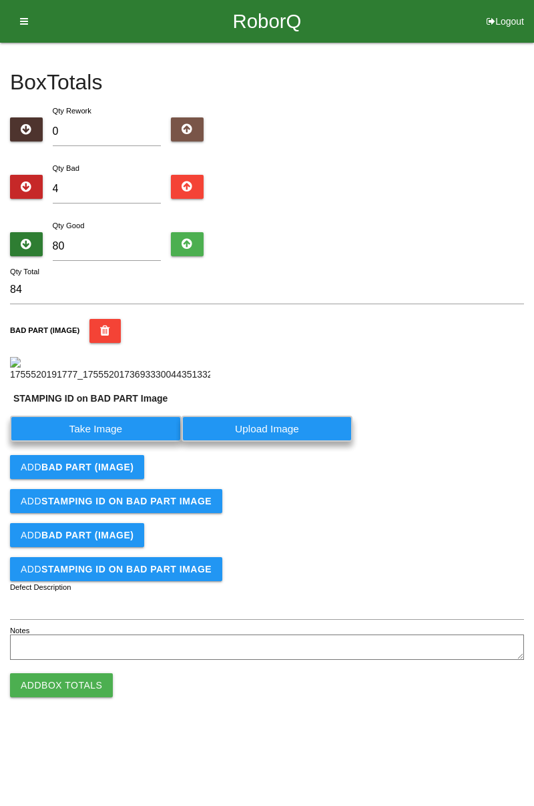
click at [118, 442] on label "Take Image" at bounding box center [95, 429] width 171 height 26
click at [0, 0] on PART "Take Image" at bounding box center [0, 0] width 0 height 0
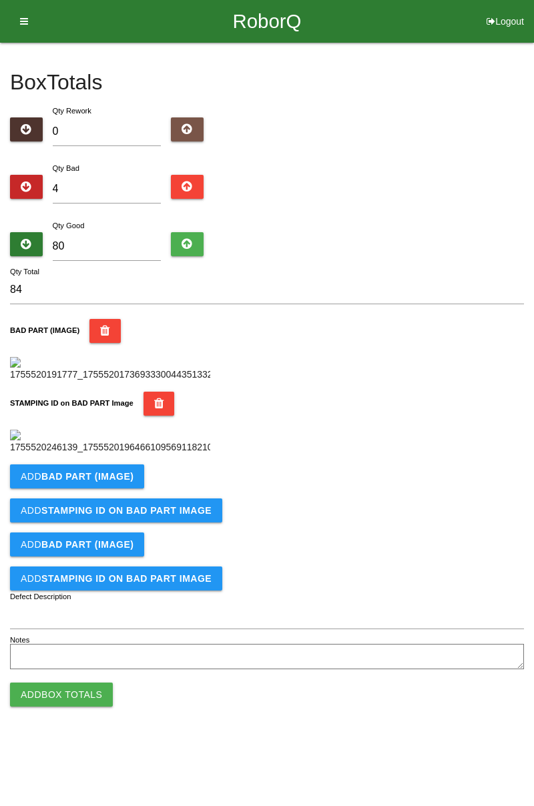
scroll to position [294, 0]
click at [107, 482] on b "BAD PART (IMAGE)" at bounding box center [87, 476] width 92 height 11
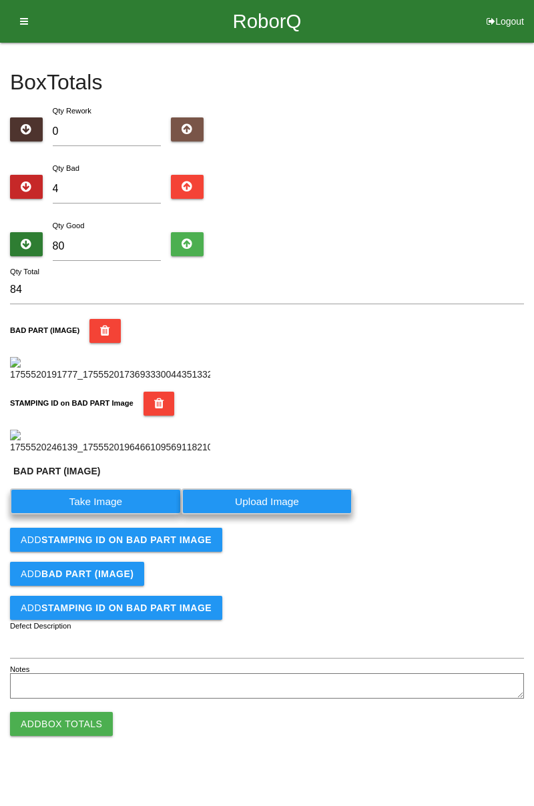
click at [108, 514] on label "Take Image" at bounding box center [95, 501] width 171 height 26
click at [0, 0] on \(IMAGE\) "Take Image" at bounding box center [0, 0] width 0 height 0
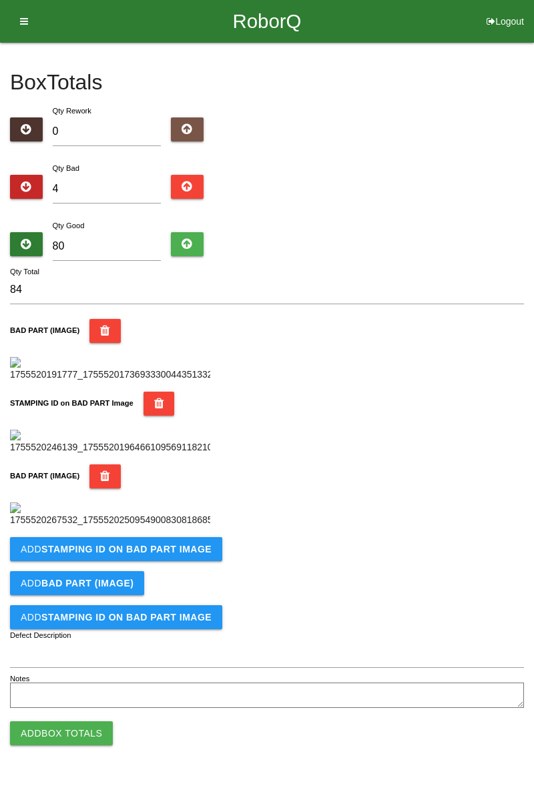
scroll to position [512, 0]
click at [128, 554] on b "STAMPING ID on BAD PART Image" at bounding box center [126, 549] width 170 height 11
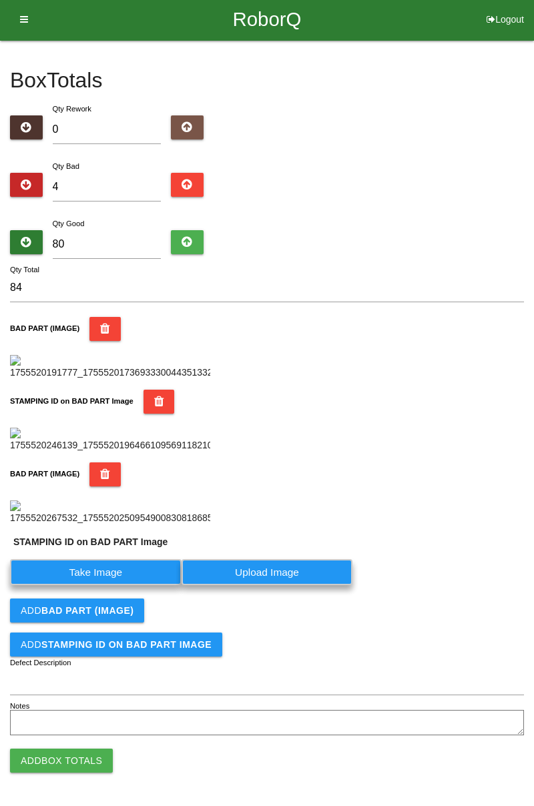
click at [115, 585] on label "Take Image" at bounding box center [95, 572] width 171 height 26
click at [0, 0] on PART "Take Image" at bounding box center [0, 0] width 0 height 0
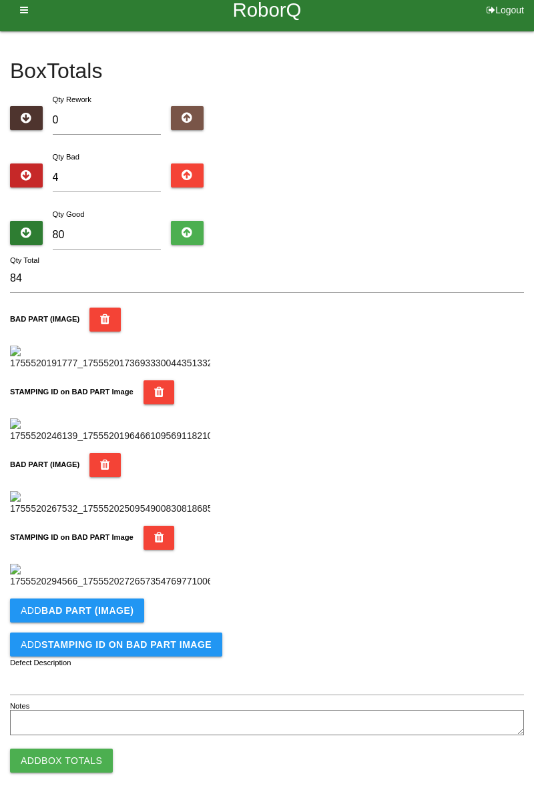
scroll to position [731, 0]
click at [135, 614] on button "Add BAD PART (IMAGE)" at bounding box center [77, 610] width 134 height 24
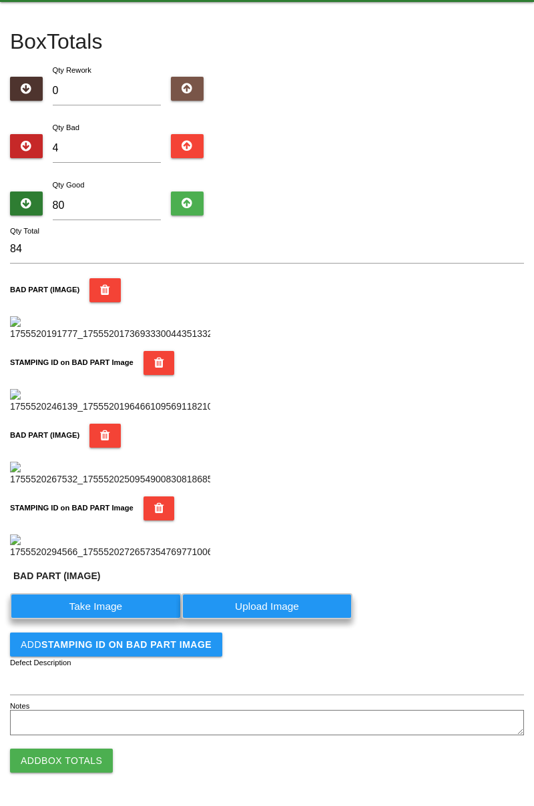
click at [126, 619] on label "Take Image" at bounding box center [95, 606] width 171 height 26
click at [0, 0] on \(IMAGE\) "Take Image" at bounding box center [0, 0] width 0 height 0
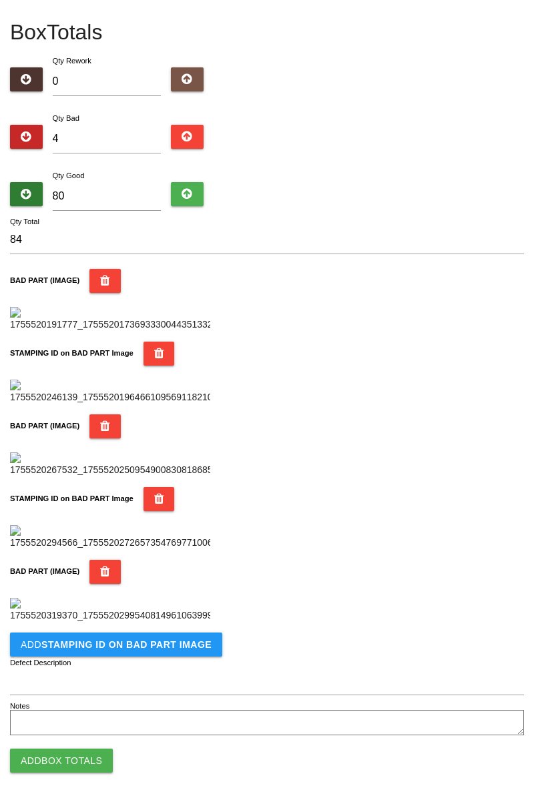
scroll to position [950, 0]
click at [104, 655] on button "Add STAMPING ID on BAD PART Image" at bounding box center [116, 644] width 212 height 24
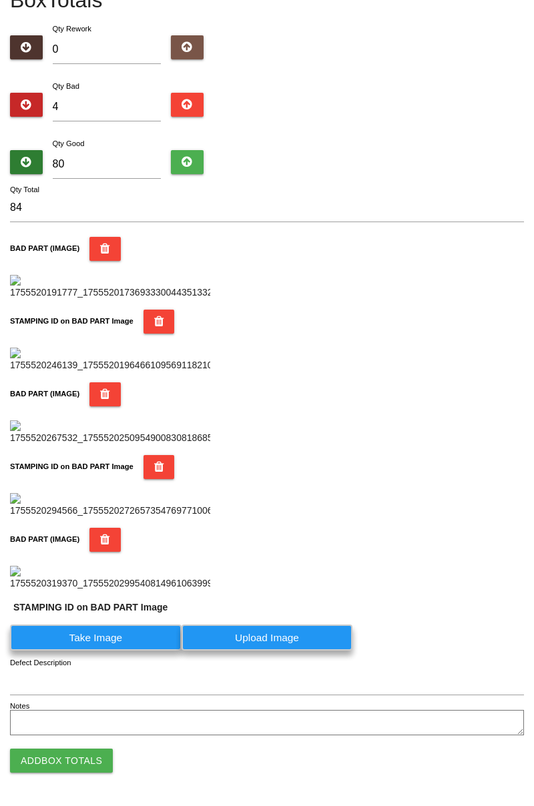
click at [117, 651] on label "Take Image" at bounding box center [95, 637] width 171 height 26
click at [0, 0] on PART "Take Image" at bounding box center [0, 0] width 0 height 0
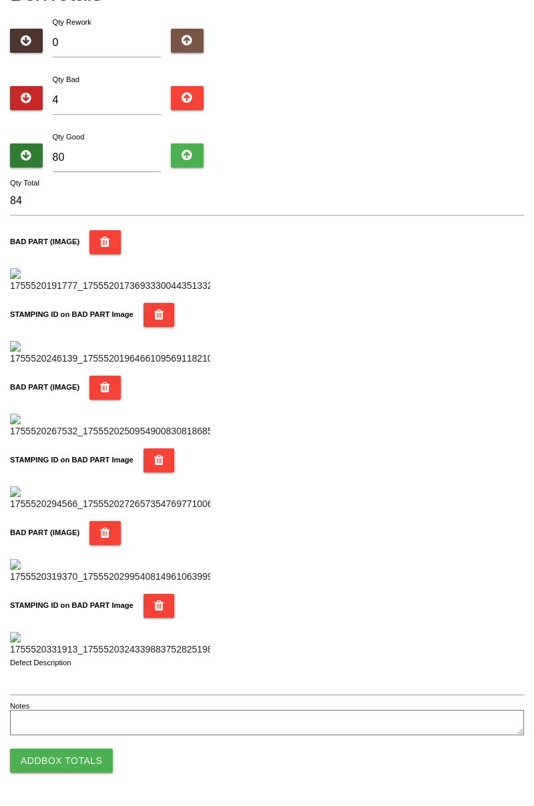
scroll to position [0, 0]
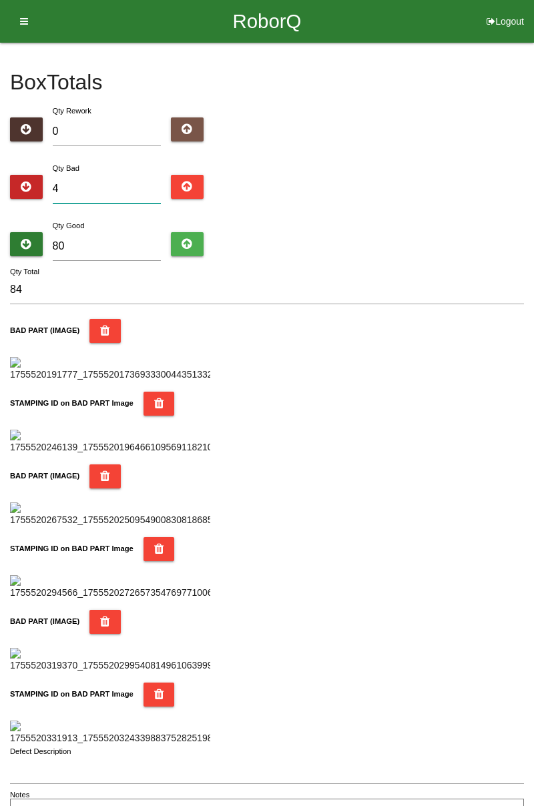
click at [92, 185] on input "4" at bounding box center [107, 189] width 109 height 29
type input "0"
type input "80"
type input "3"
type input "83"
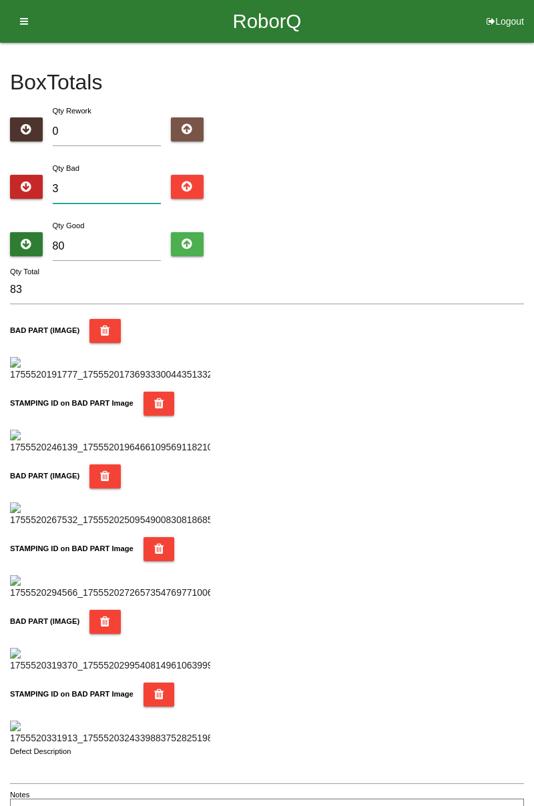
type input "3"
click at [99, 244] on input "80" at bounding box center [107, 246] width 109 height 29
type input "8"
type input "11"
type input "81"
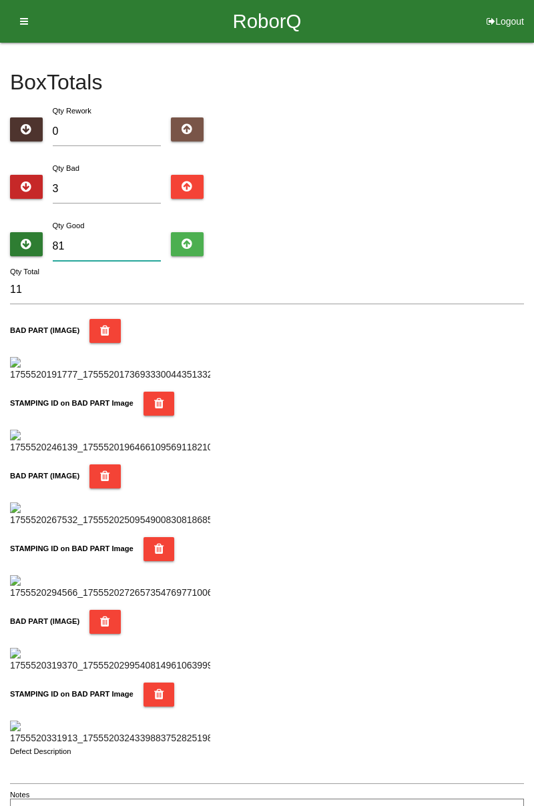
type input "84"
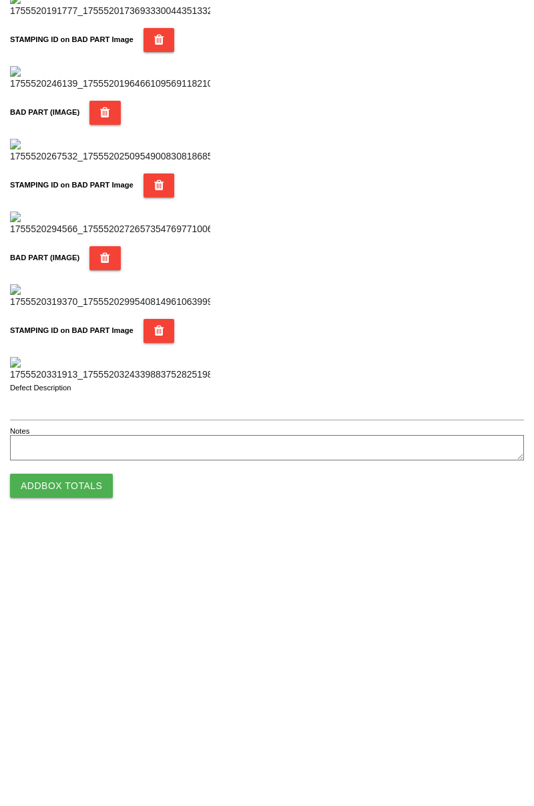
type input "81"
click at [84, 762] on button "Add Box Totals" at bounding box center [61, 761] width 103 height 24
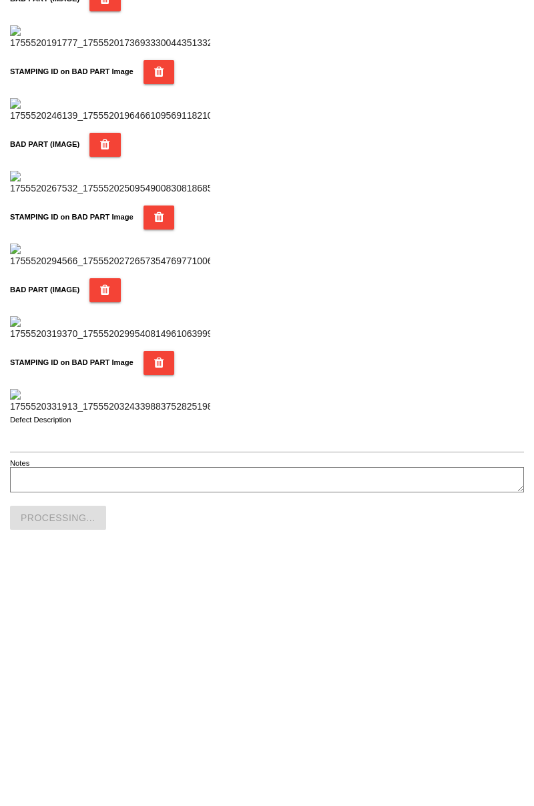
scroll to position [1169, 0]
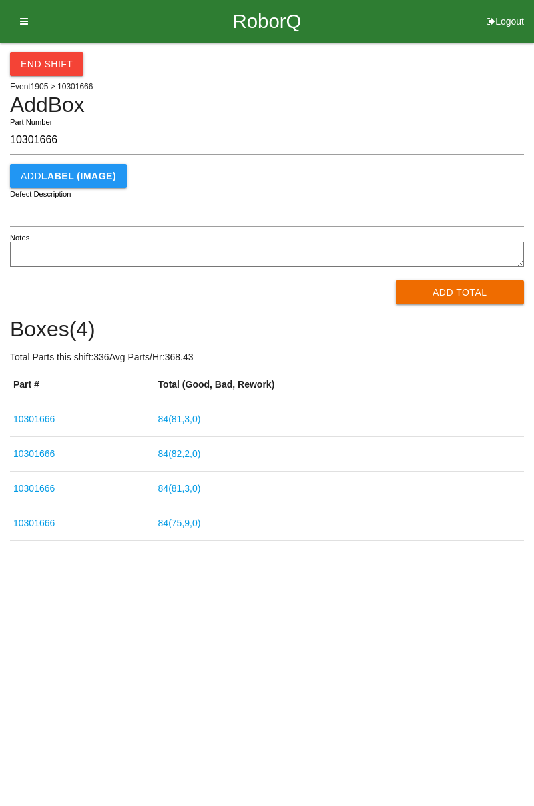
type input "10301666"
